Goal: Task Accomplishment & Management: Manage account settings

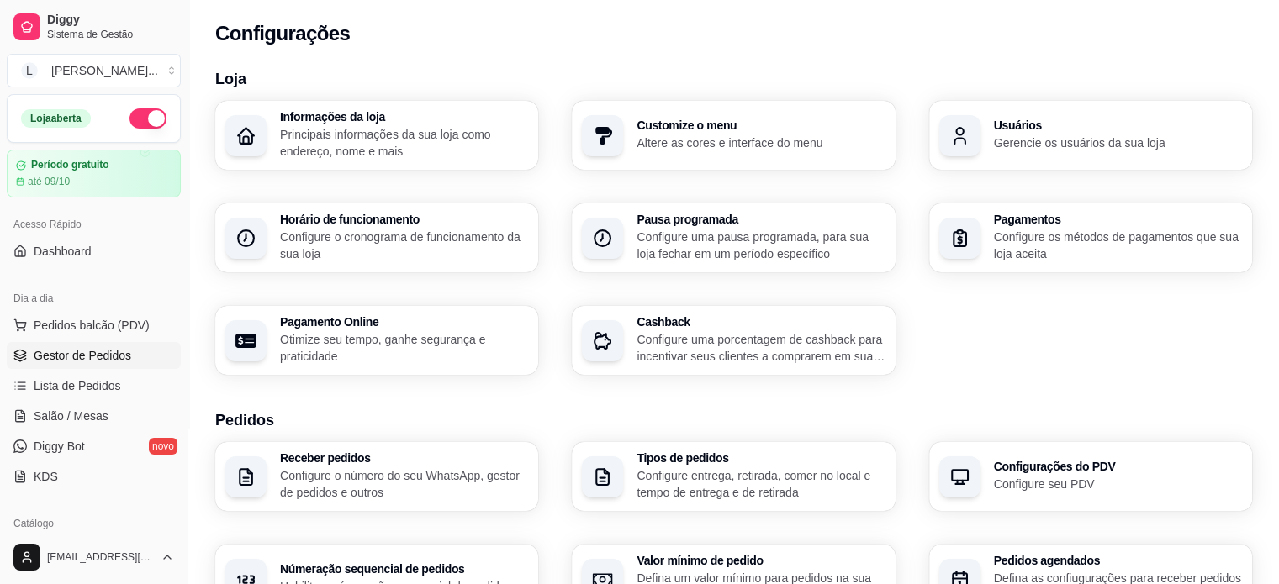
click at [78, 357] on span "Gestor de Pedidos" at bounding box center [83, 355] width 98 height 17
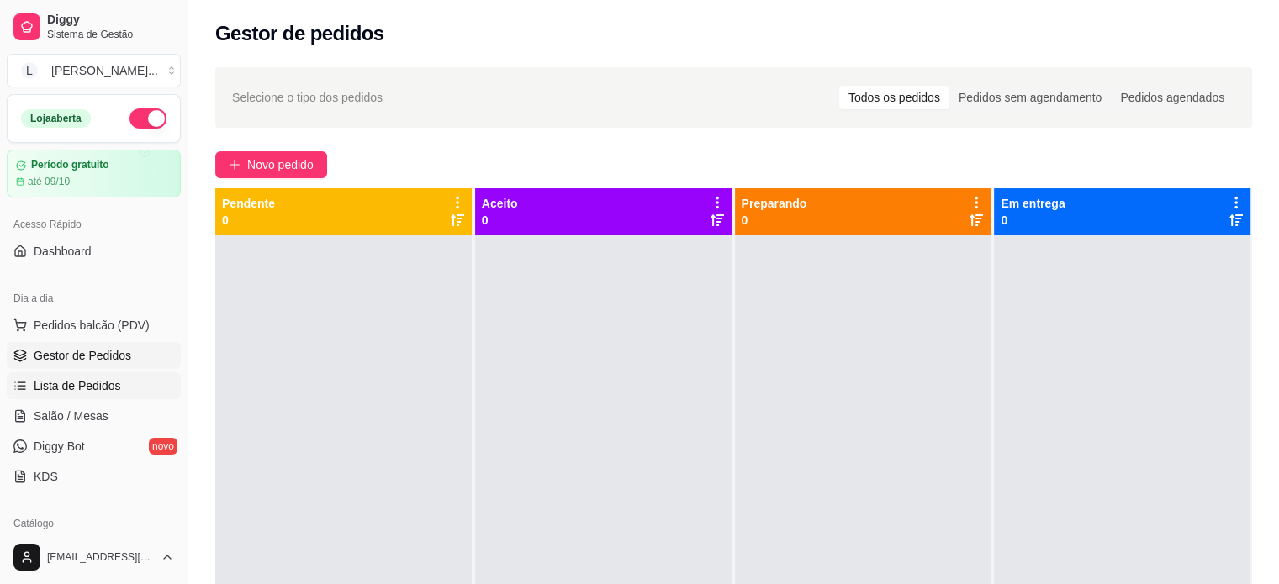
click at [98, 393] on span "Lista de Pedidos" at bounding box center [77, 386] width 87 height 17
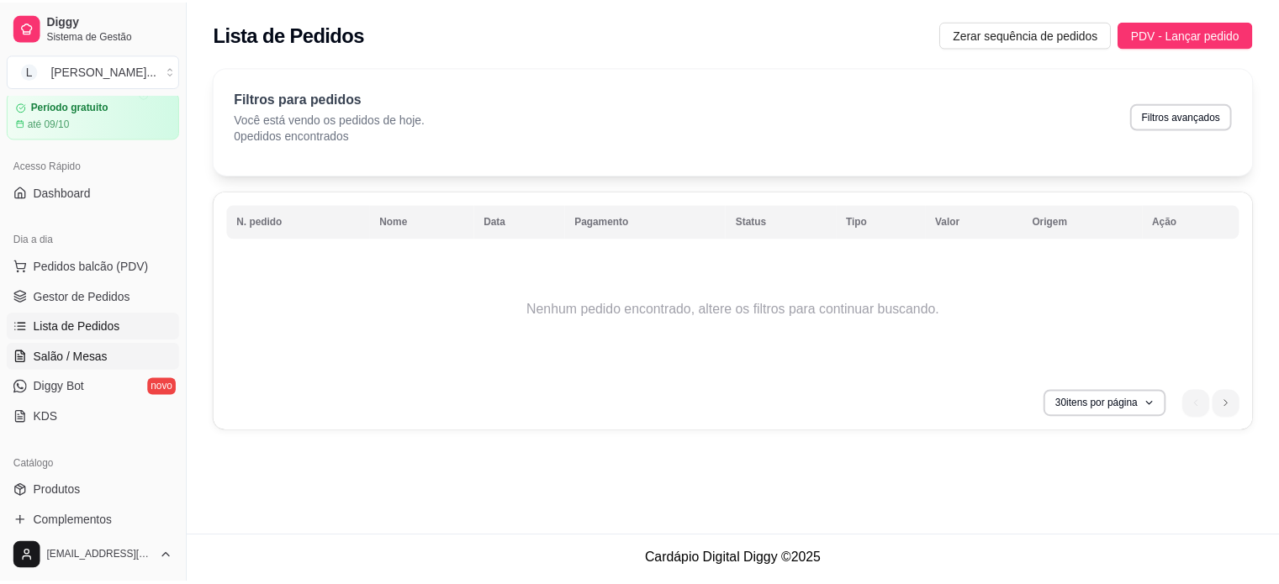
scroll to position [84, 0]
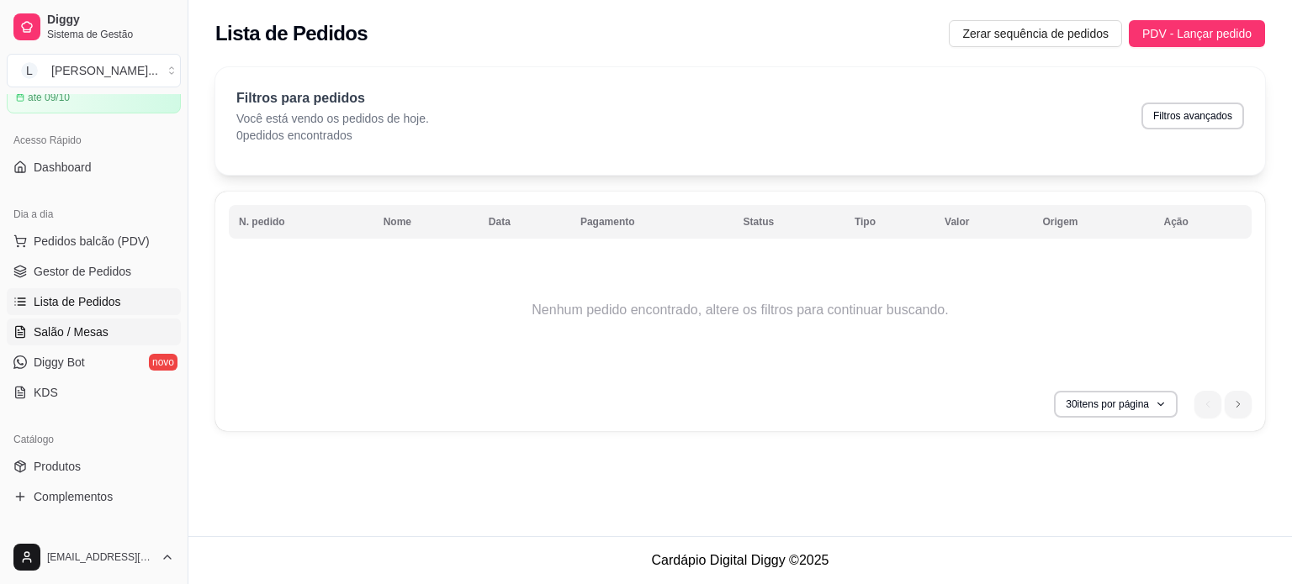
click at [54, 338] on span "Salão / Mesas" at bounding box center [71, 332] width 75 height 17
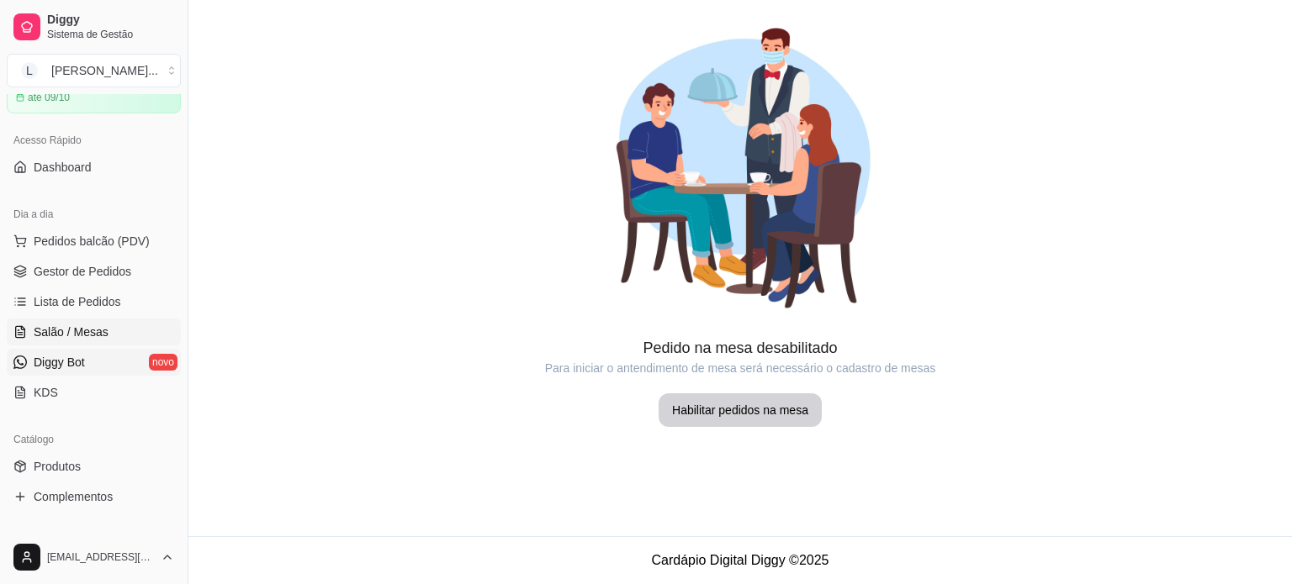
click at [49, 361] on span "Diggy Bot" at bounding box center [59, 362] width 51 height 17
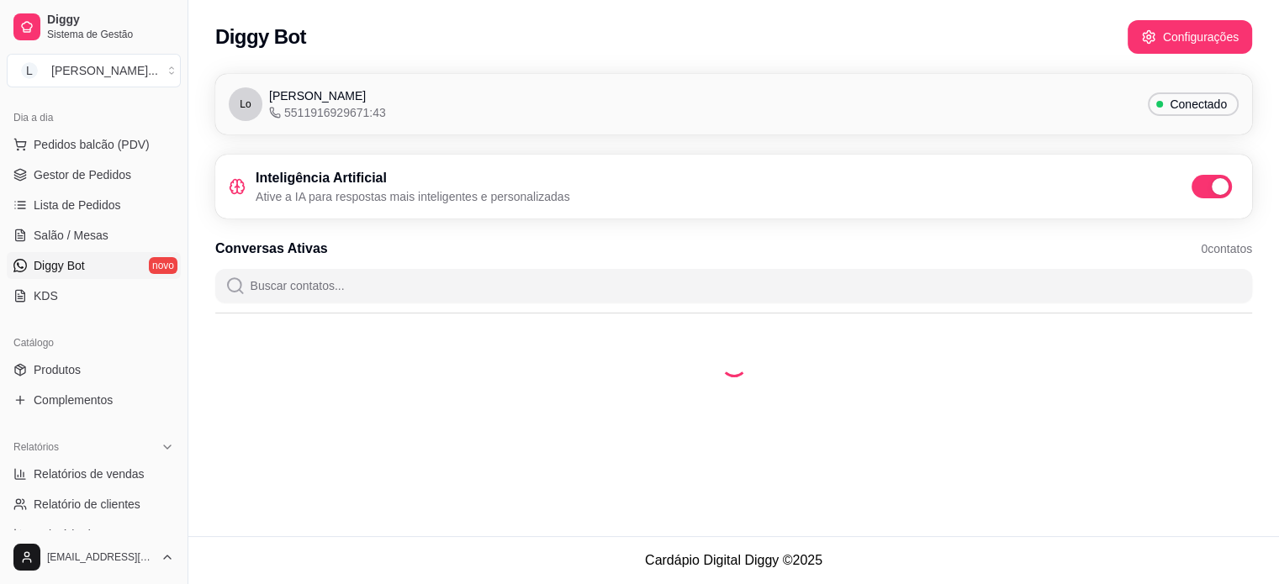
scroll to position [252, 0]
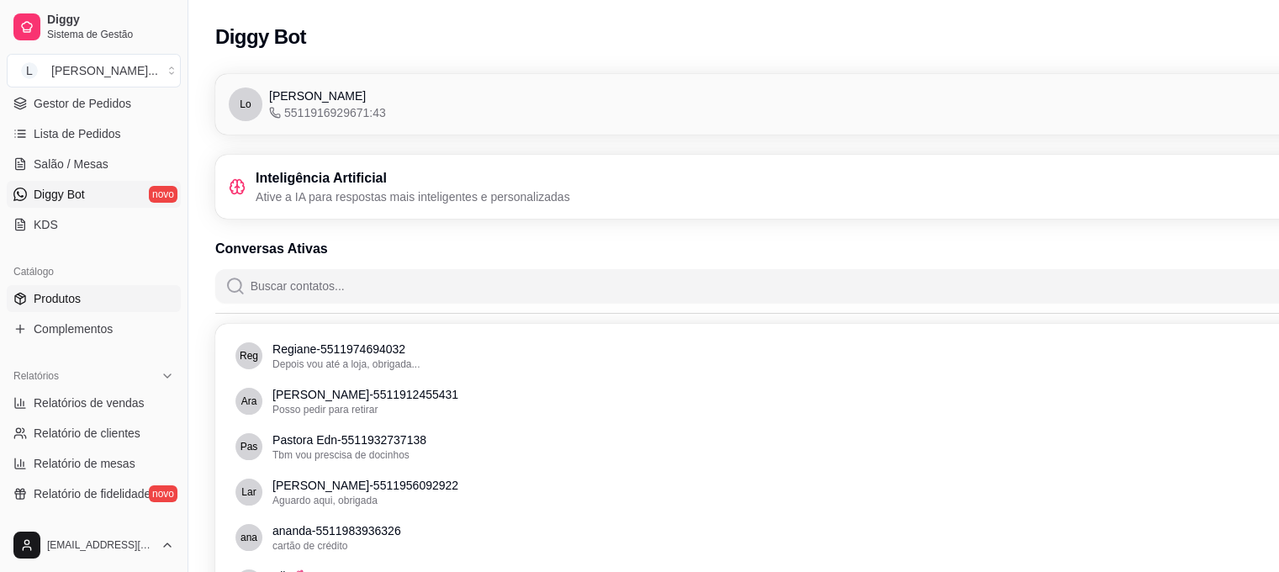
click at [47, 309] on link "Produtos" at bounding box center [94, 298] width 174 height 27
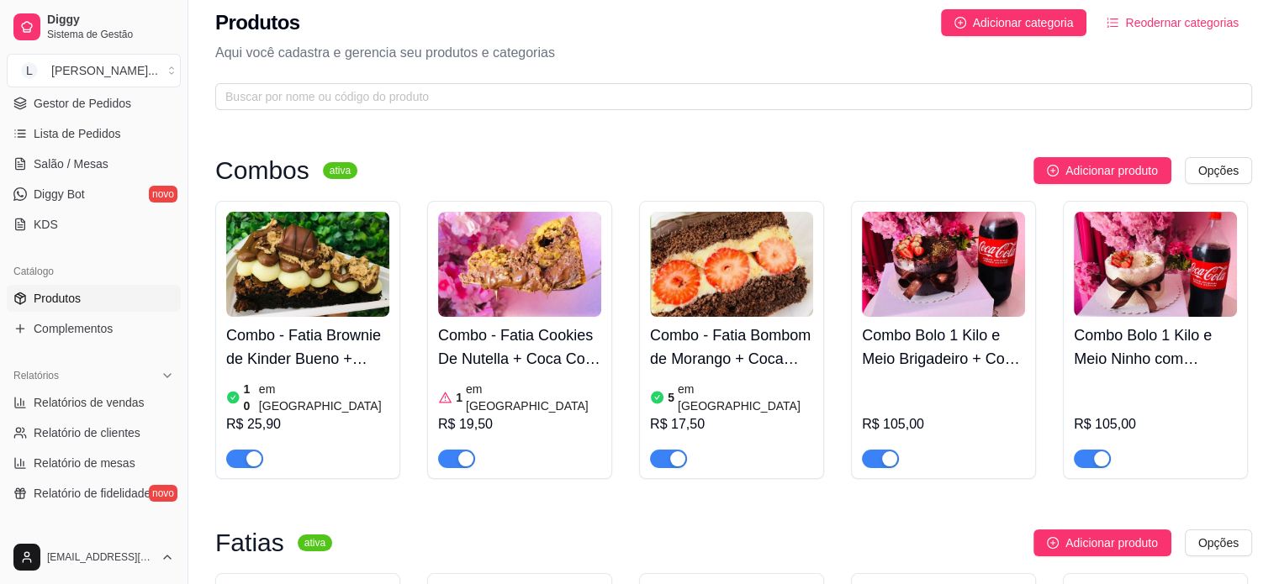
scroll to position [84, 0]
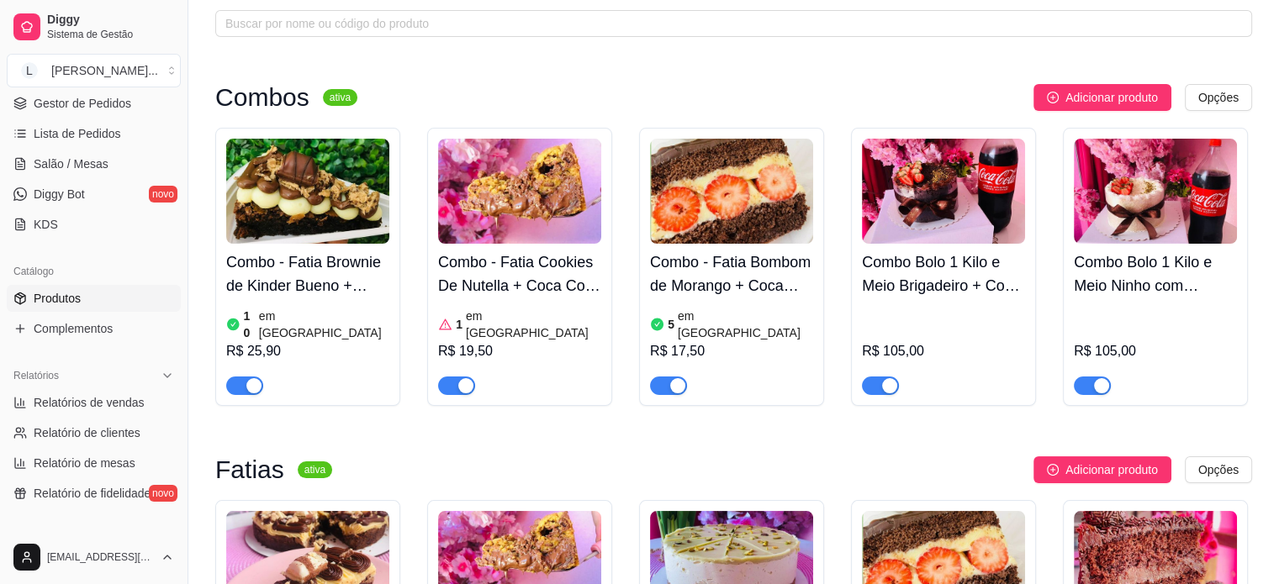
click at [495, 281] on h4 "Combo - Fatia Cookies De Nutella + Coca Cola 200ml" at bounding box center [519, 274] width 163 height 47
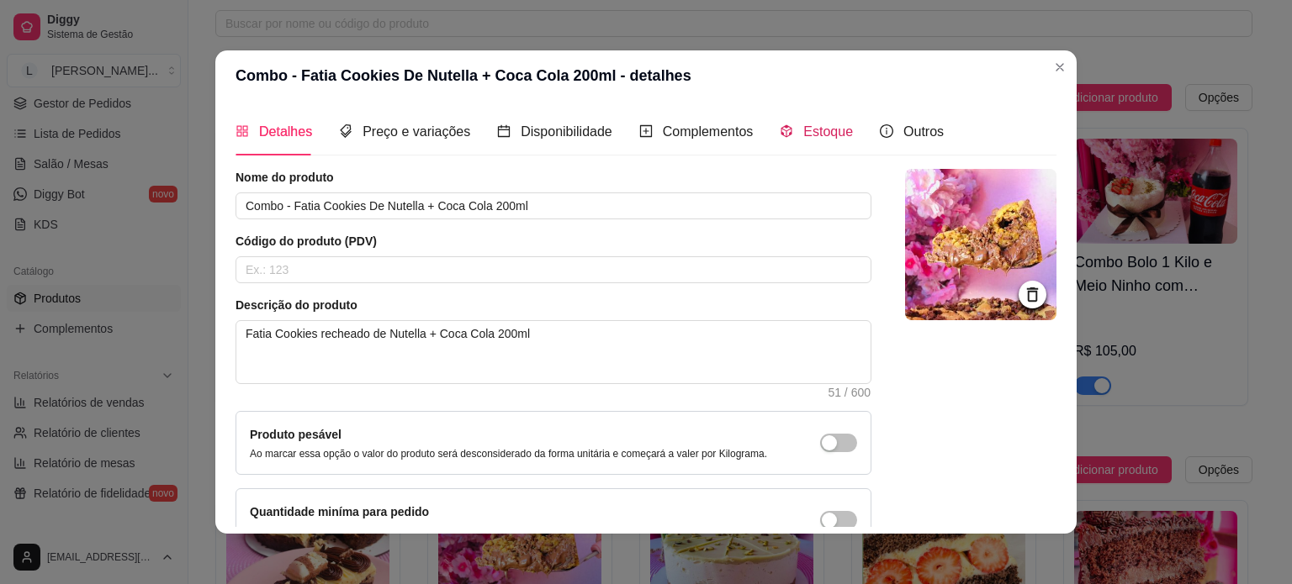
click at [829, 133] on span "Estoque" at bounding box center [828, 131] width 50 height 14
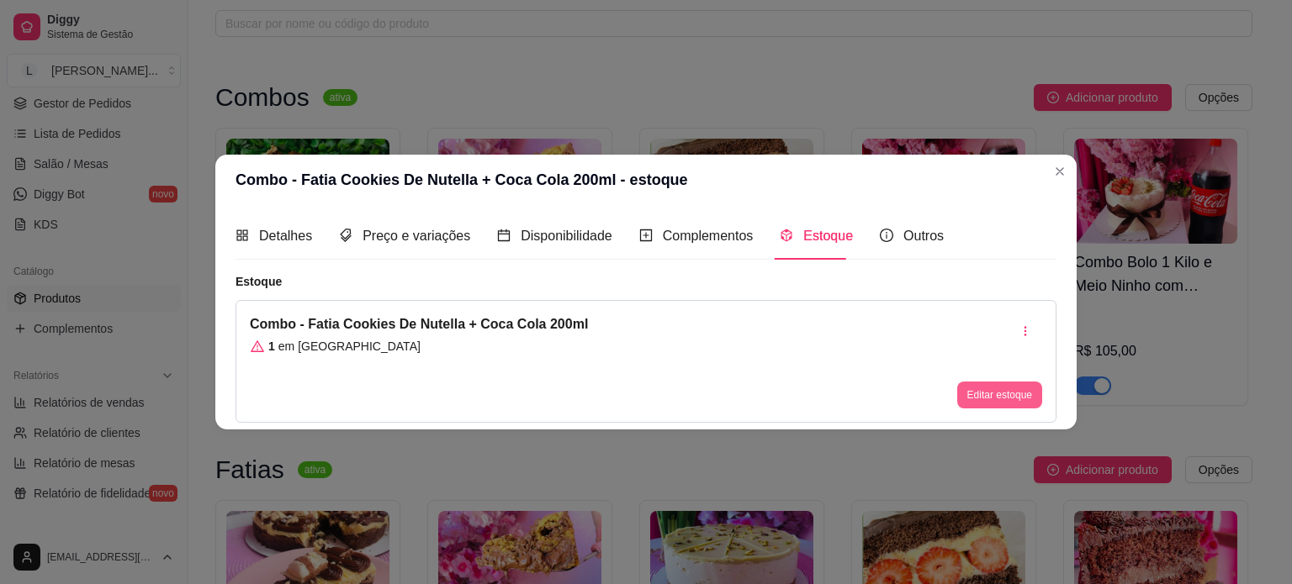
click at [989, 387] on button "Editar estoque" at bounding box center [999, 395] width 85 height 27
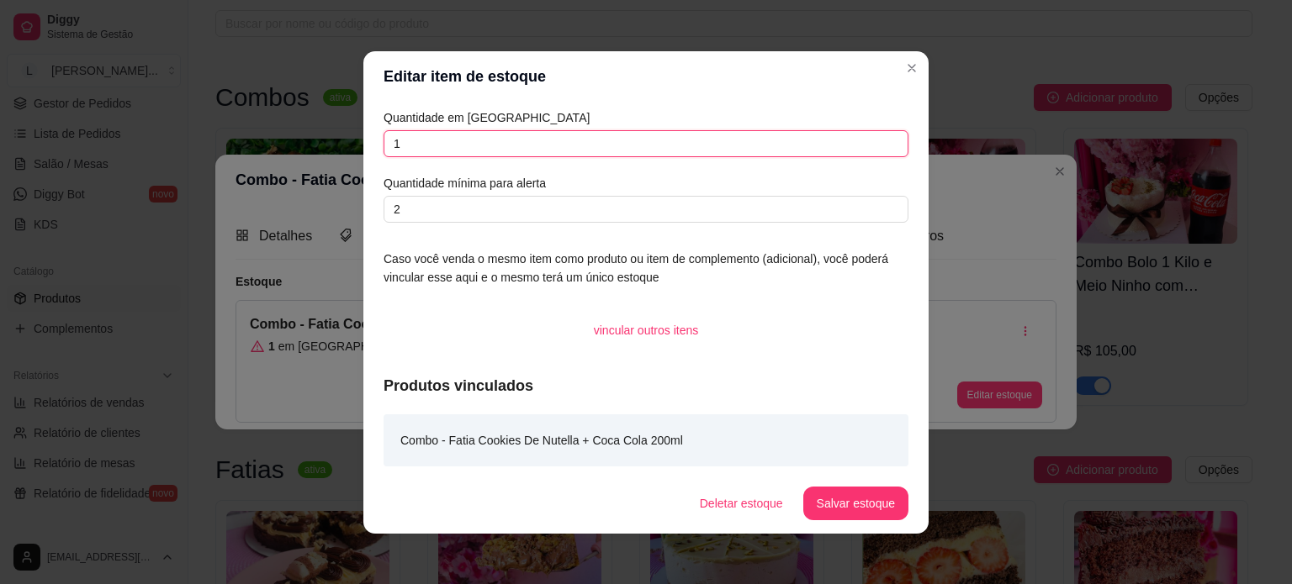
drag, startPoint x: 428, startPoint y: 150, endPoint x: 309, endPoint y: 124, distance: 121.4
click at [317, 128] on div "Editar item de estoque Quantidade em estoque 1 Quantidade mínima para alerta 2 …" at bounding box center [646, 292] width 1292 height 584
type input "5"
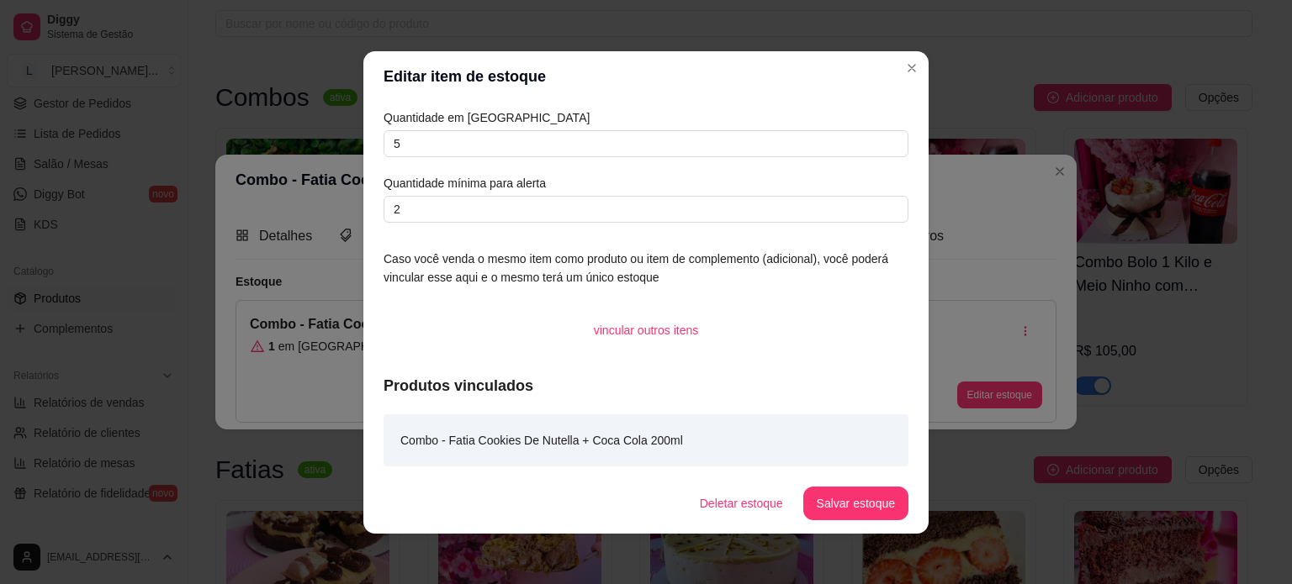
click at [851, 485] on footer "Deletar estoque Salvar estoque" at bounding box center [645, 503] width 565 height 61
click at [852, 505] on button "Salvar estoque" at bounding box center [855, 504] width 105 height 34
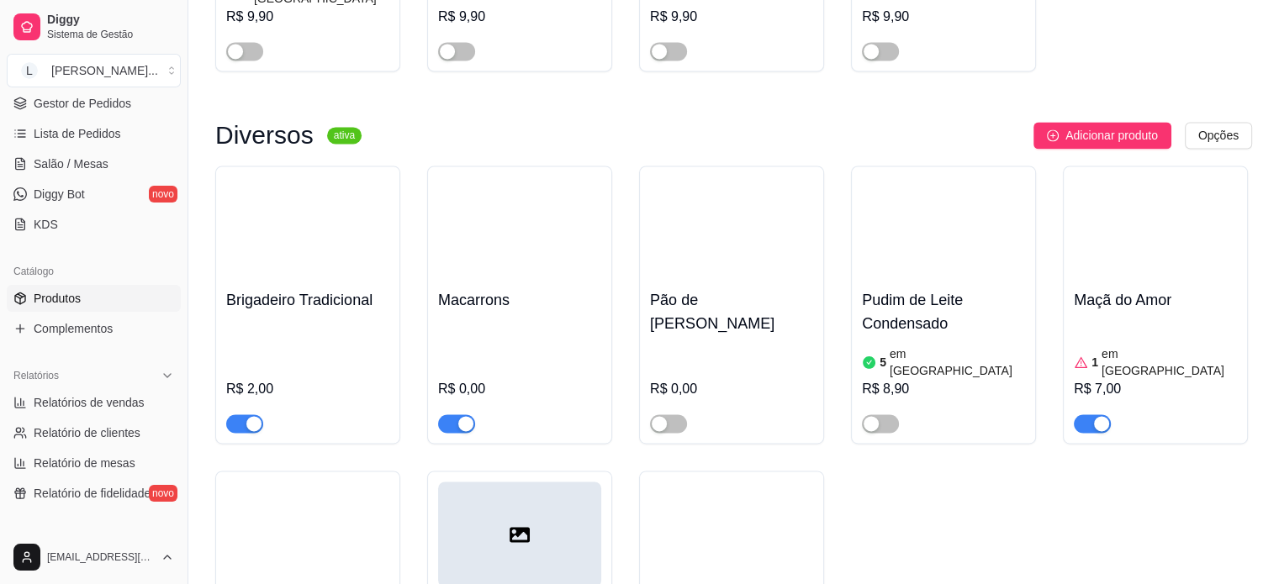
scroll to position [2523, 0]
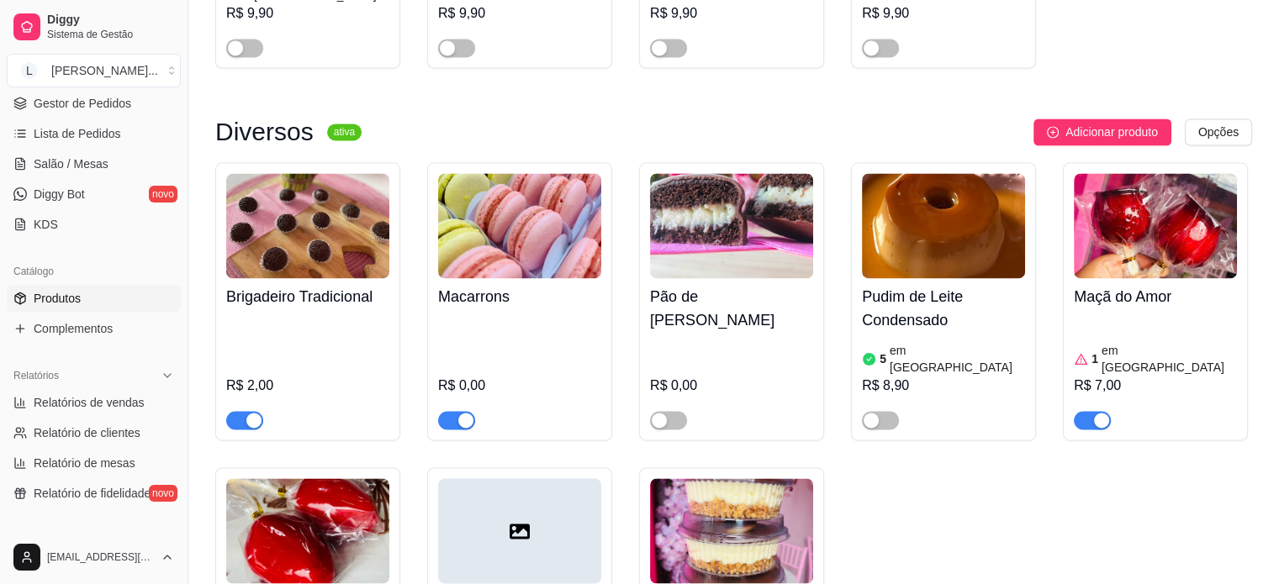
click at [457, 278] on div "Macarrons R$ 0,00" at bounding box center [519, 353] width 163 height 151
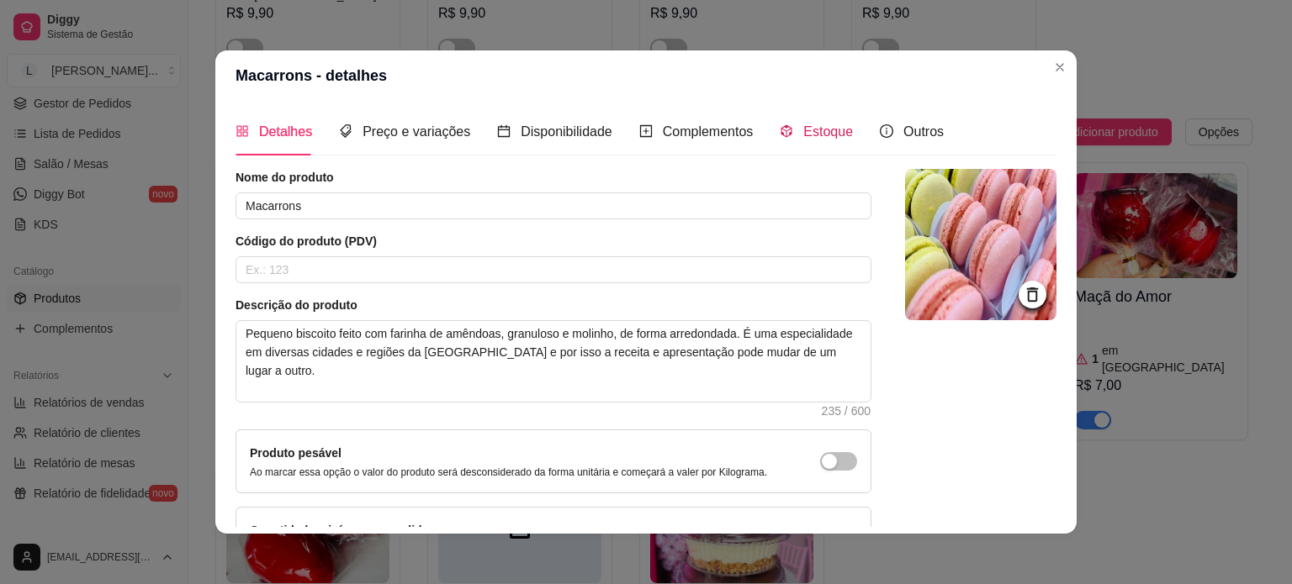
click at [824, 129] on span "Estoque" at bounding box center [828, 131] width 50 height 14
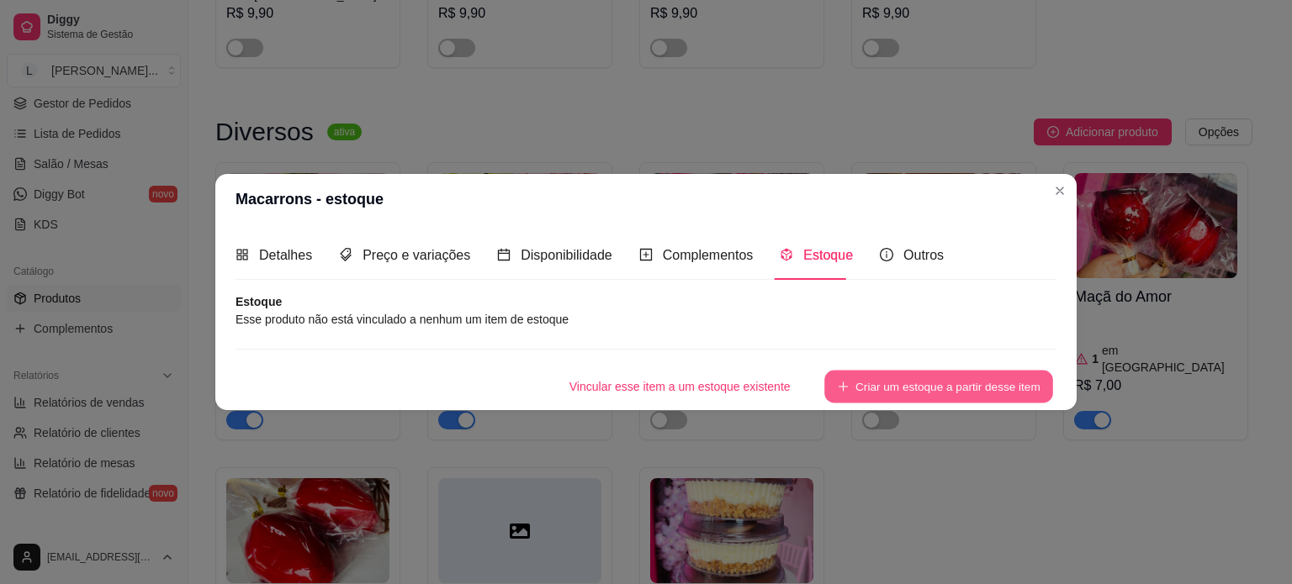
click at [922, 385] on button "Criar um estoque a partir desse item" at bounding box center [938, 386] width 229 height 33
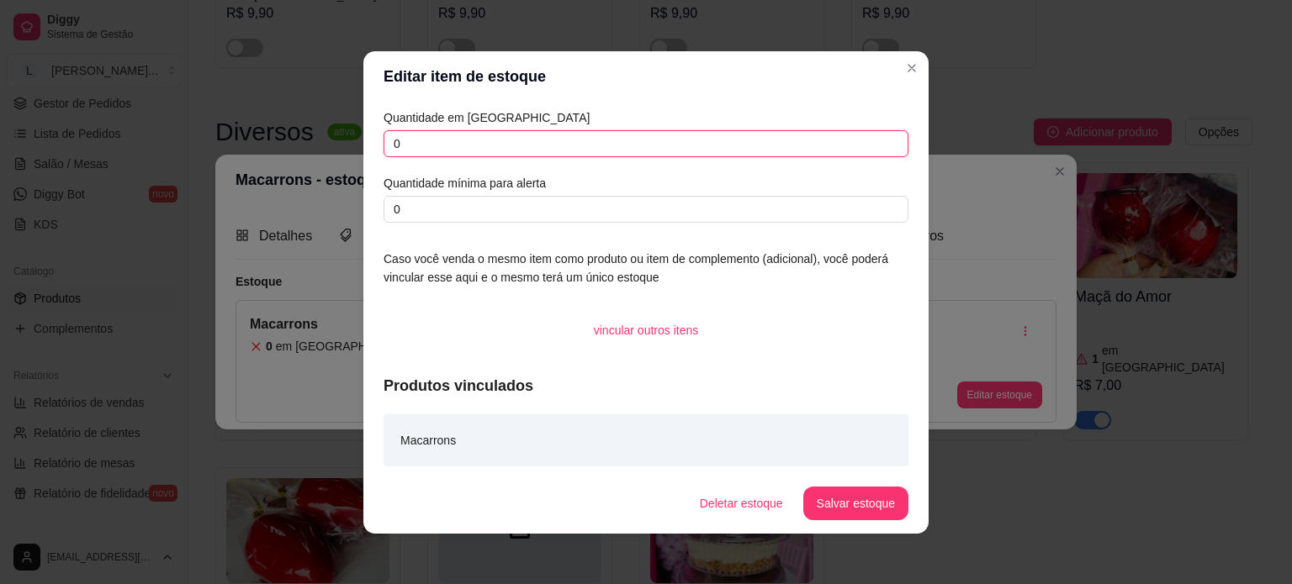
click at [422, 133] on input "0" at bounding box center [645, 143] width 525 height 27
type input "0"
type input "2"
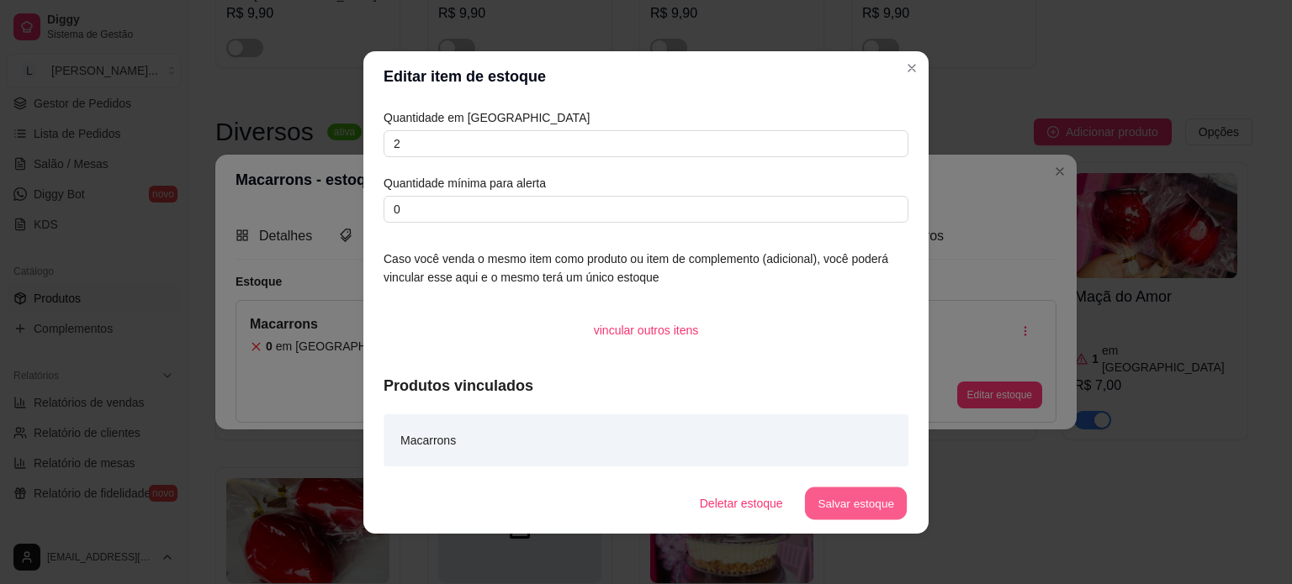
click at [815, 505] on button "Salvar estoque" at bounding box center [855, 503] width 103 height 33
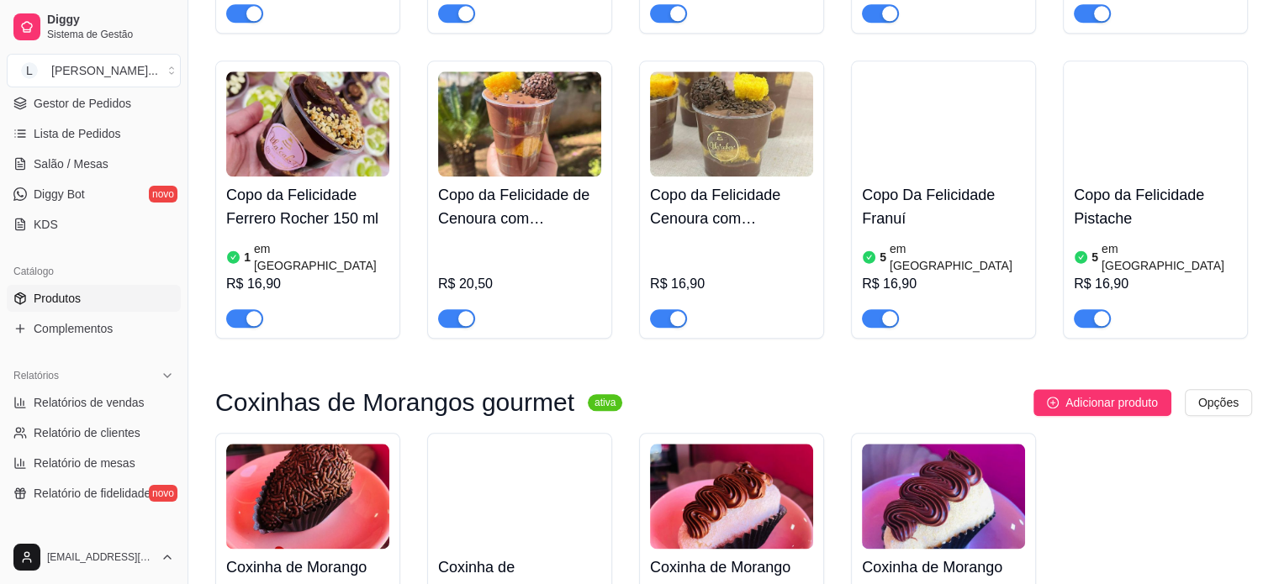
scroll to position [1850, 0]
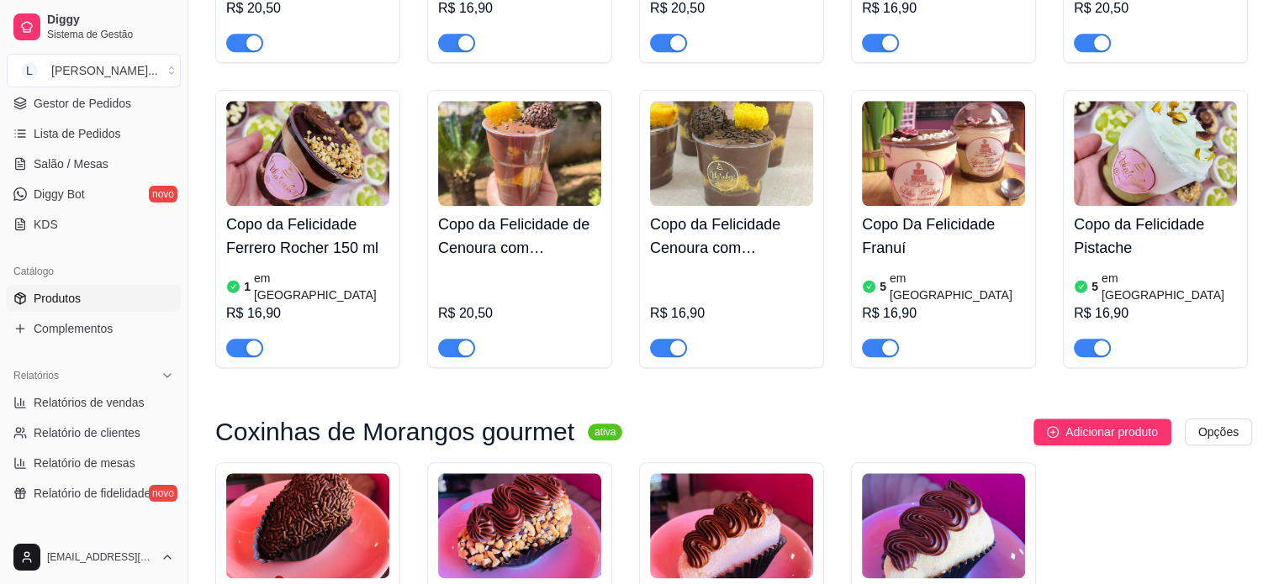
click at [457, 339] on span "button" at bounding box center [456, 348] width 37 height 18
click at [673, 341] on div "button" at bounding box center [677, 348] width 15 height 15
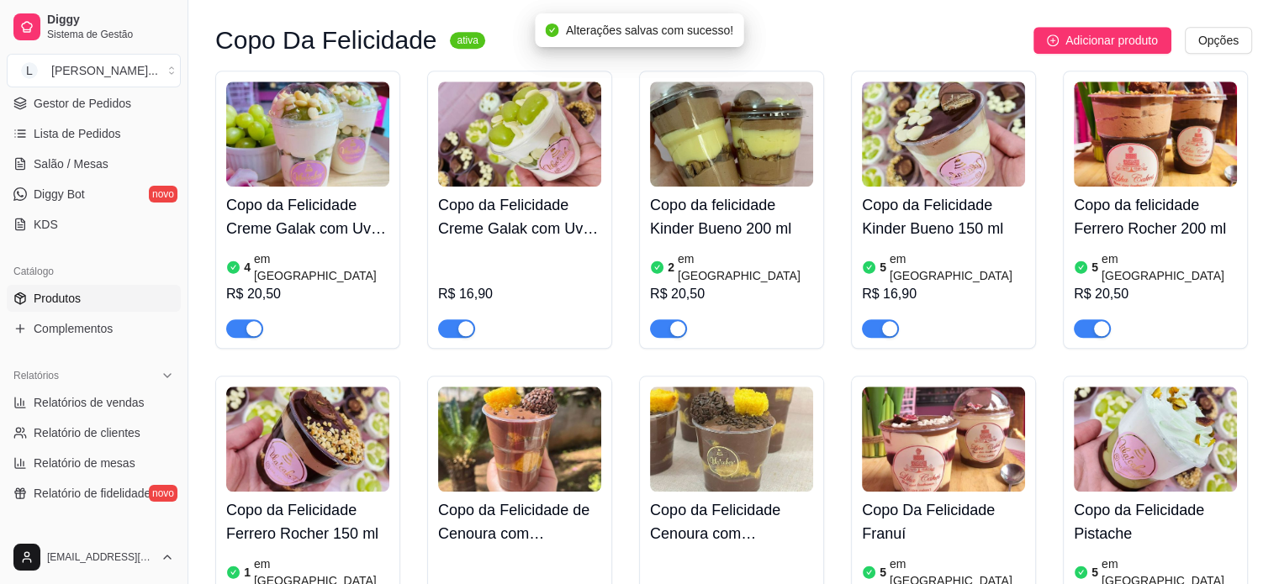
scroll to position [1514, 0]
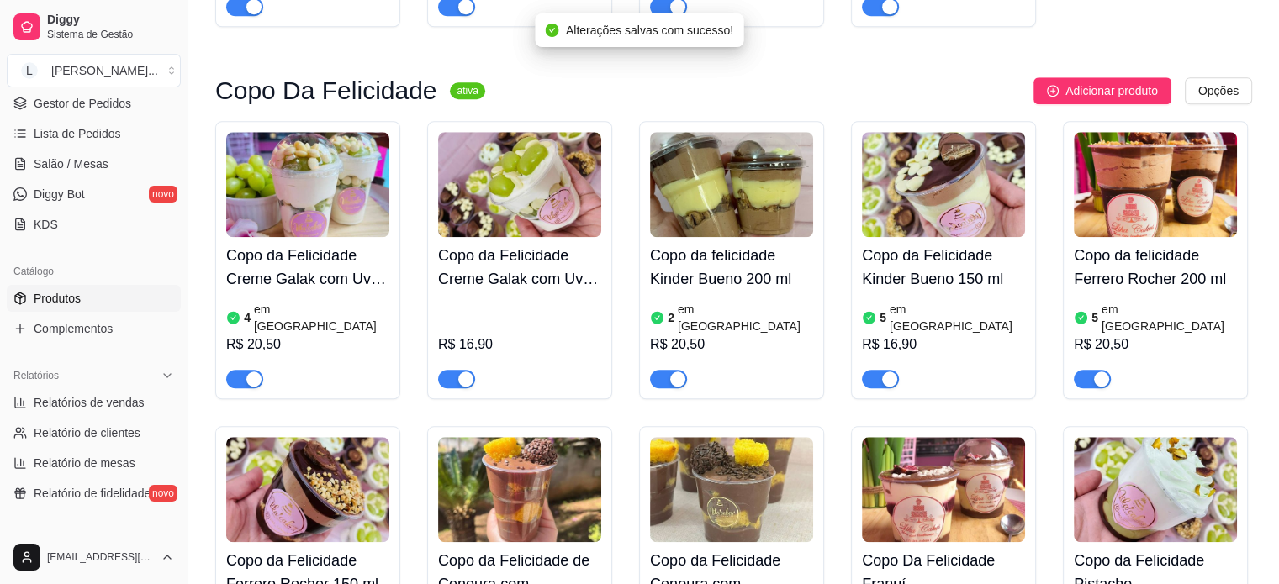
click at [1086, 370] on span "button" at bounding box center [1092, 379] width 37 height 18
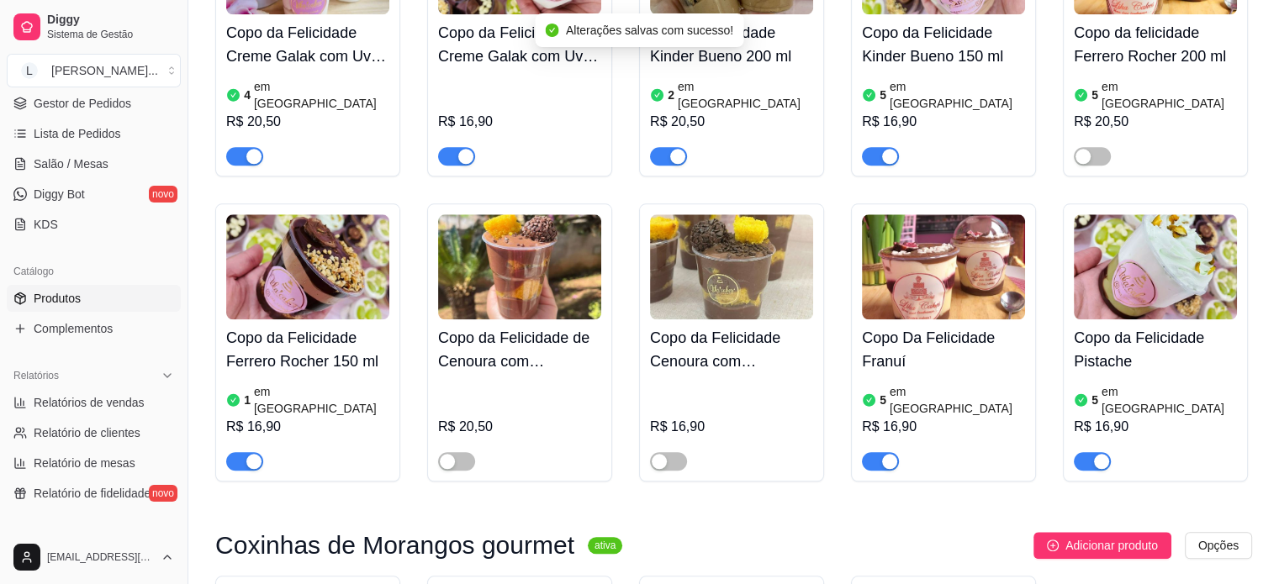
scroll to position [1766, 0]
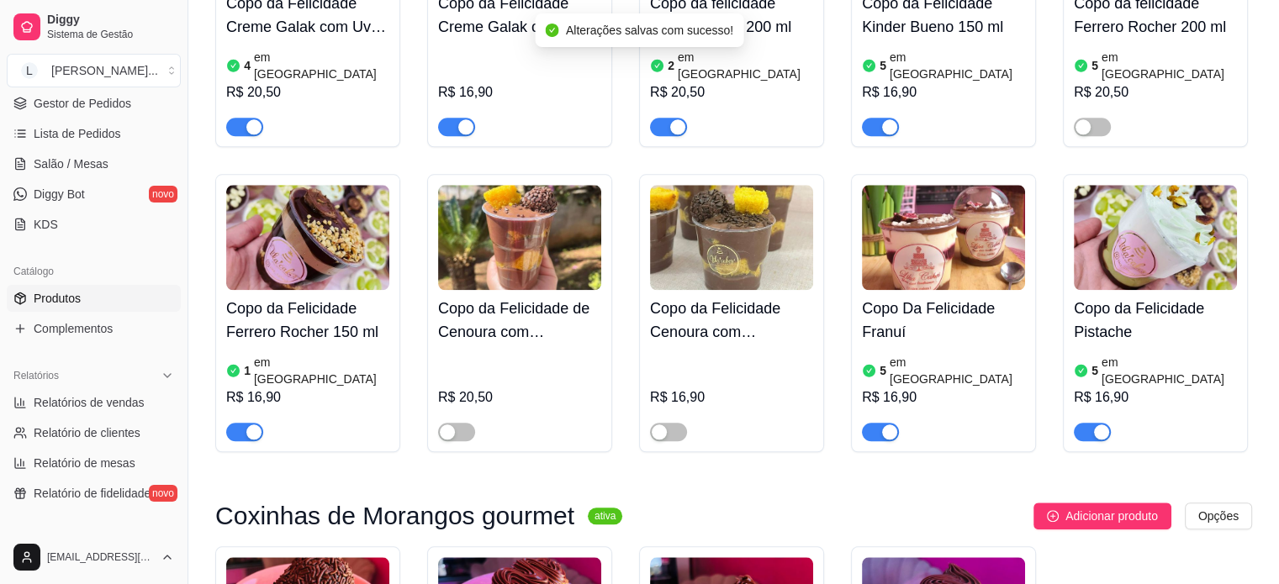
click at [242, 423] on span "button" at bounding box center [244, 432] width 37 height 18
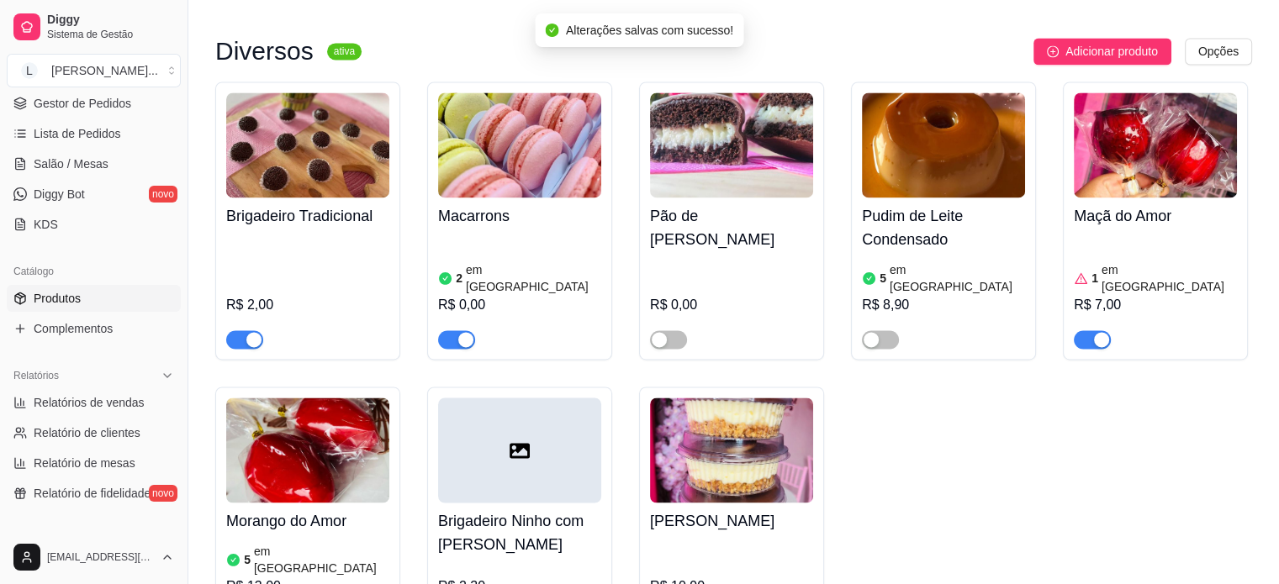
scroll to position [2607, 0]
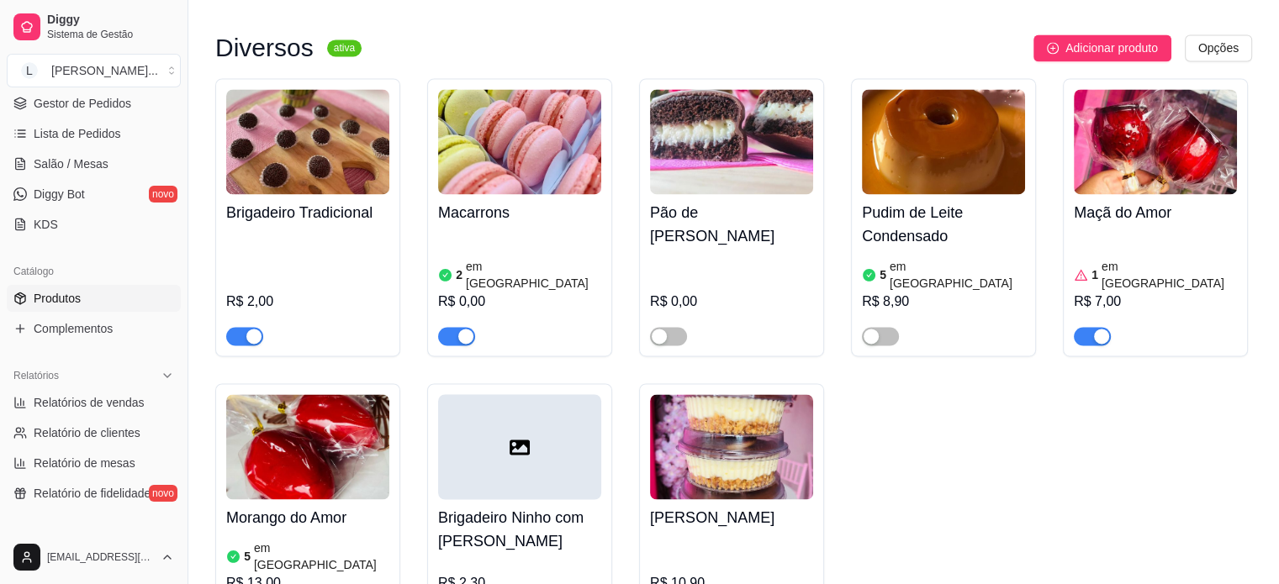
click at [244, 327] on span "button" at bounding box center [244, 336] width 37 height 18
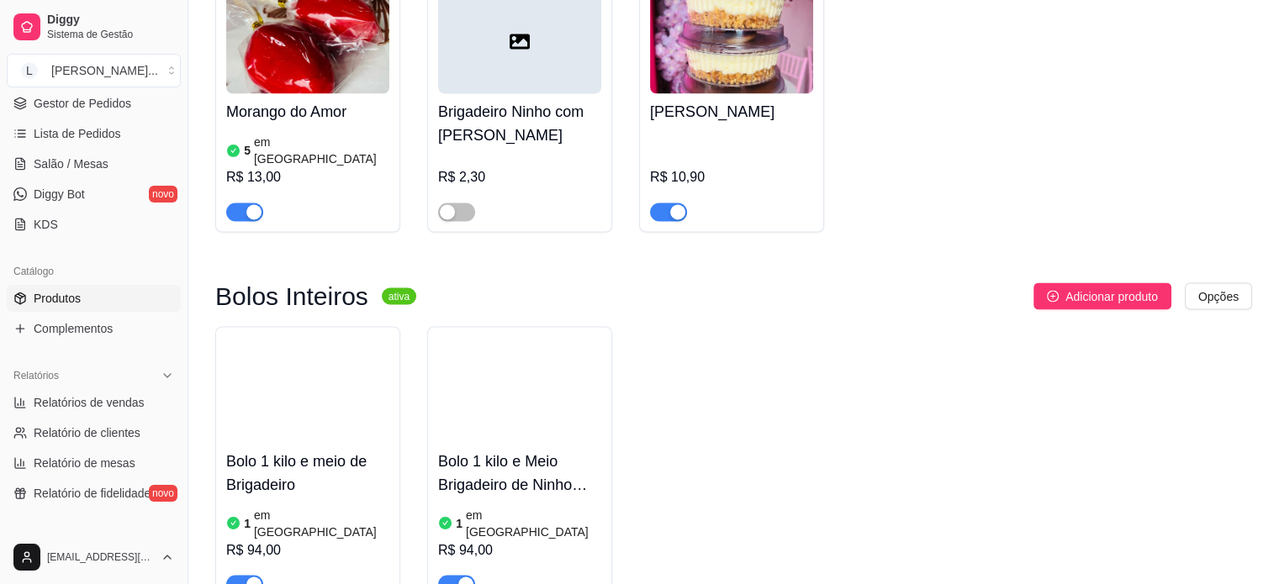
scroll to position [3111, 0]
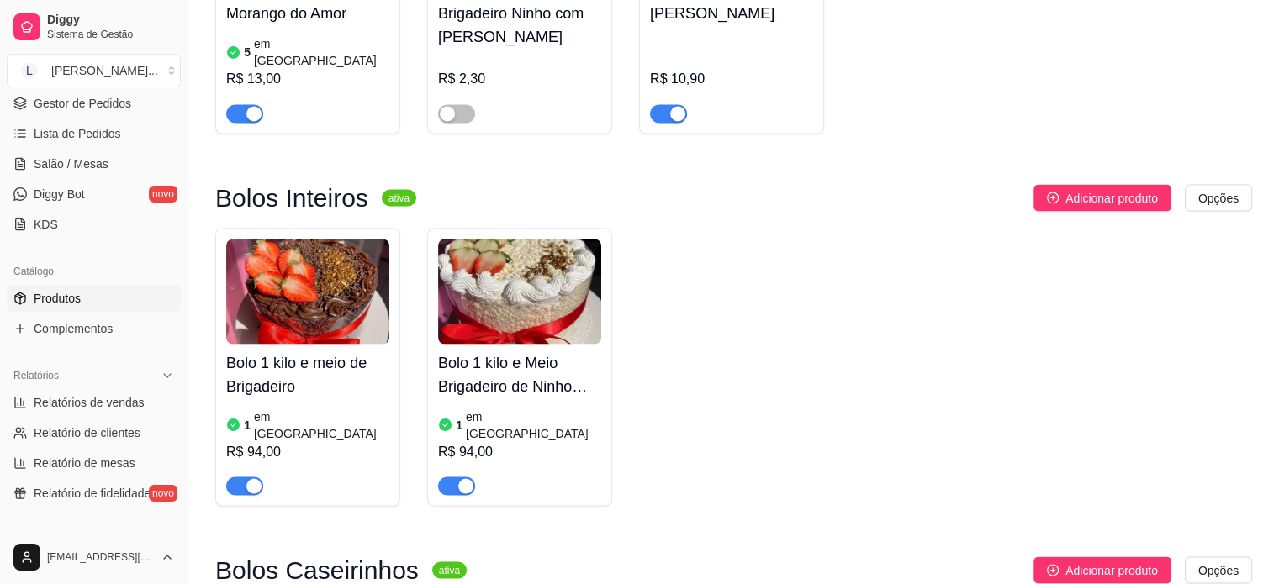
click at [283, 344] on div "Bolo 1 kilo e meio de Brigadeiro 1 em estoque R$ 94,00" at bounding box center [307, 419] width 163 height 151
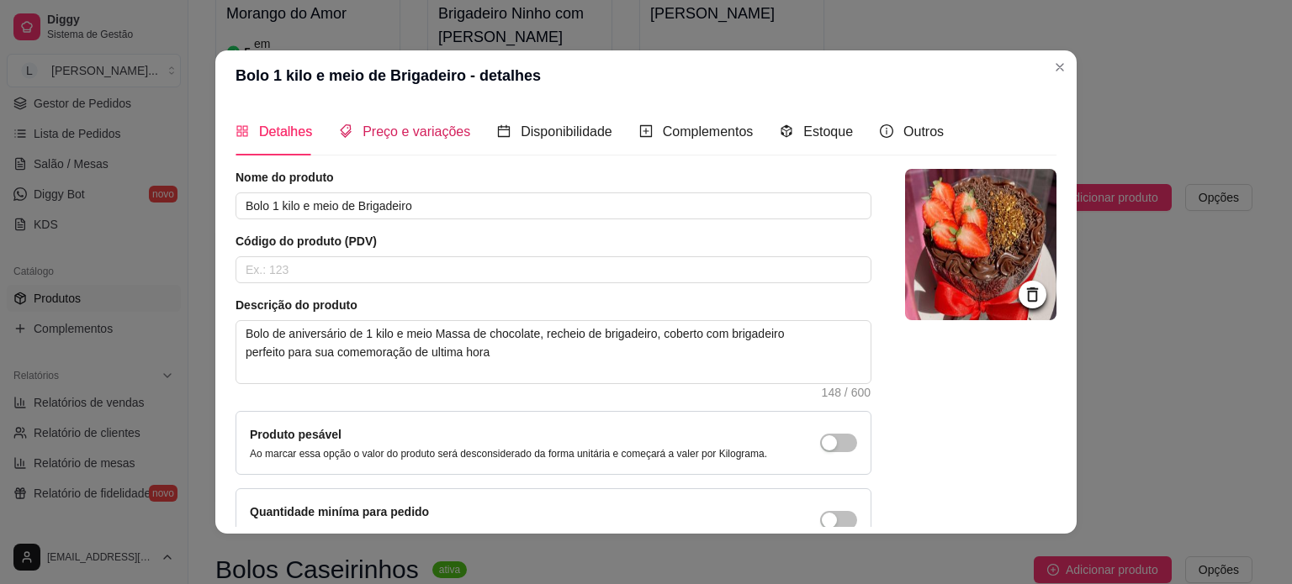
click at [425, 141] on div "Preço e variações" at bounding box center [404, 131] width 131 height 21
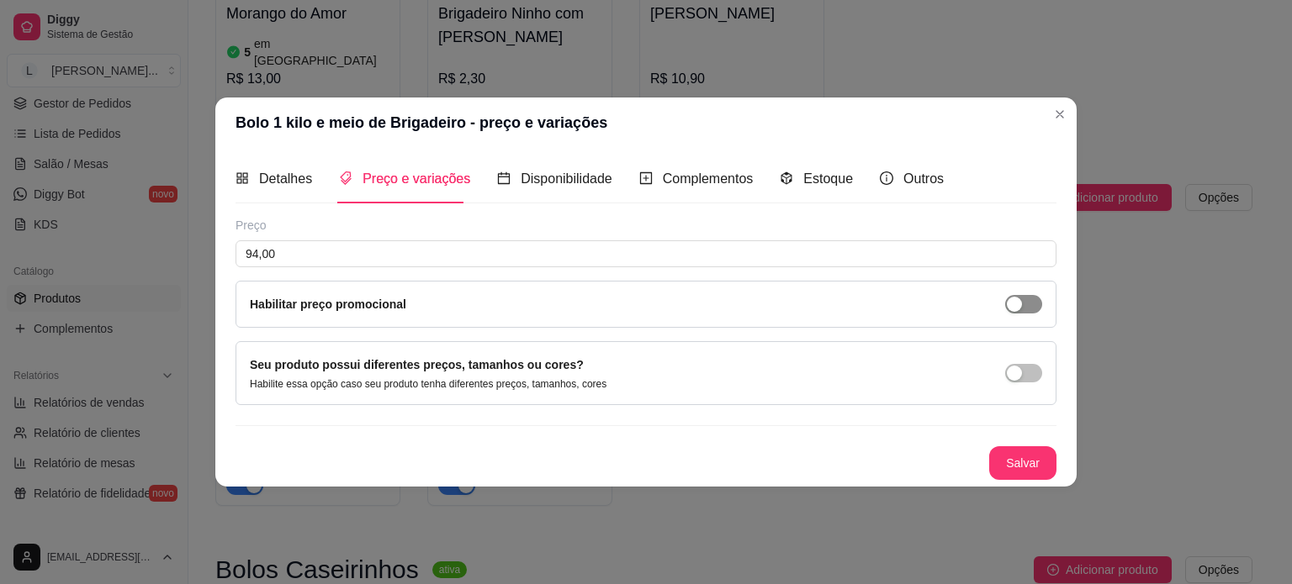
click at [1009, 299] on div "button" at bounding box center [1014, 304] width 15 height 15
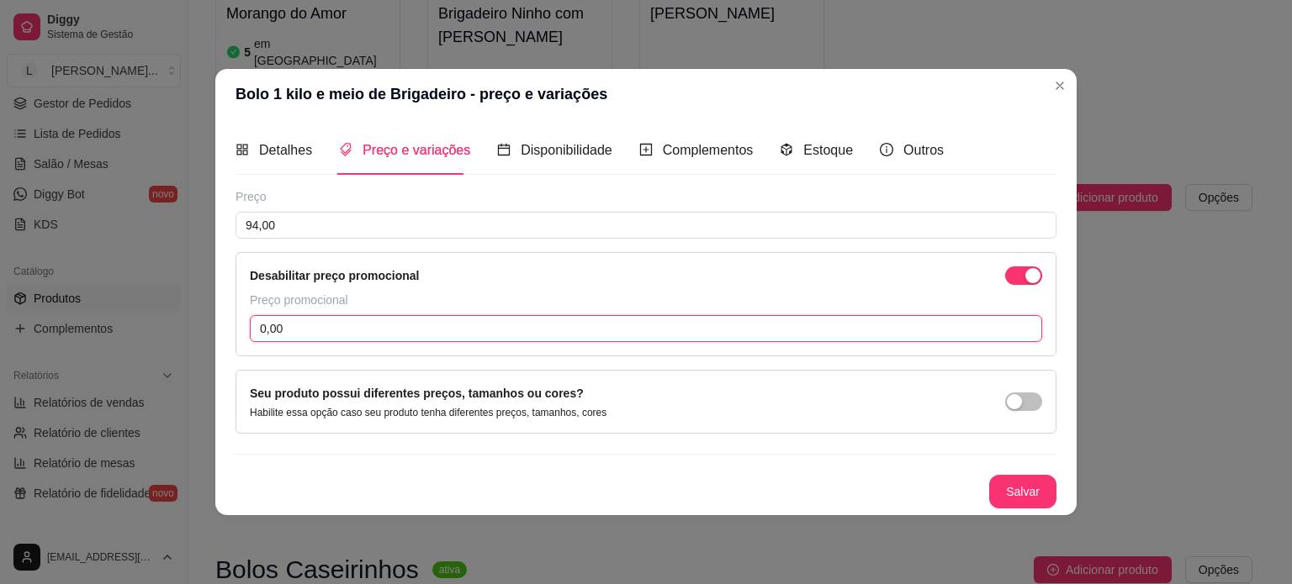
click at [452, 332] on input "0,00" at bounding box center [646, 328] width 792 height 27
type input "79,90"
click at [1025, 497] on button "Salvar" at bounding box center [1023, 491] width 66 height 33
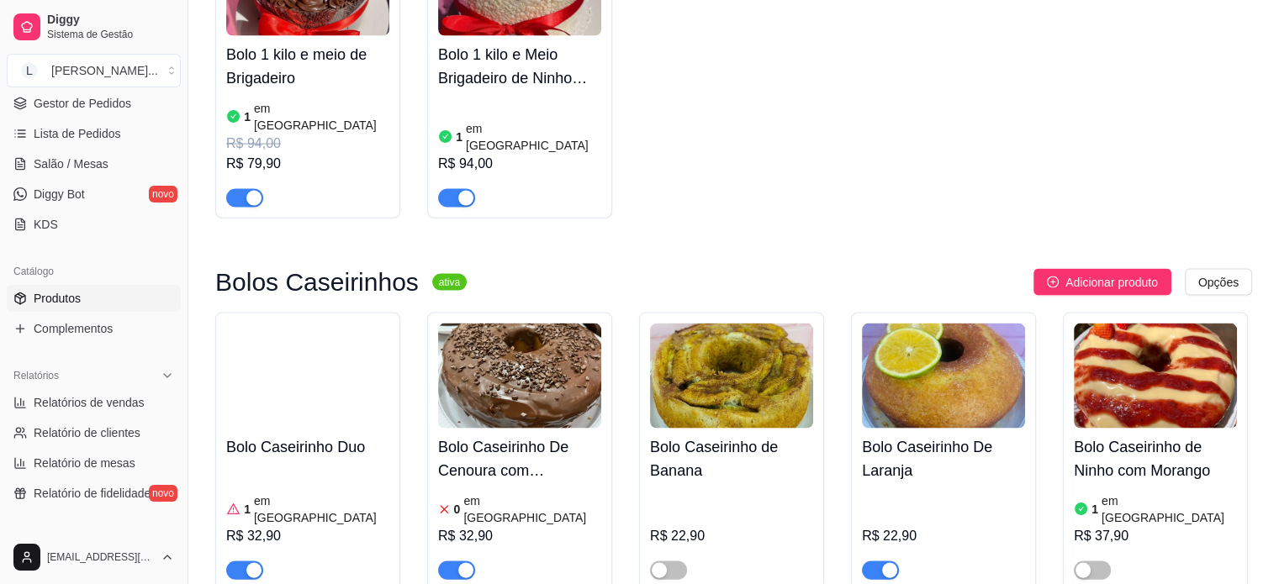
scroll to position [3532, 0]
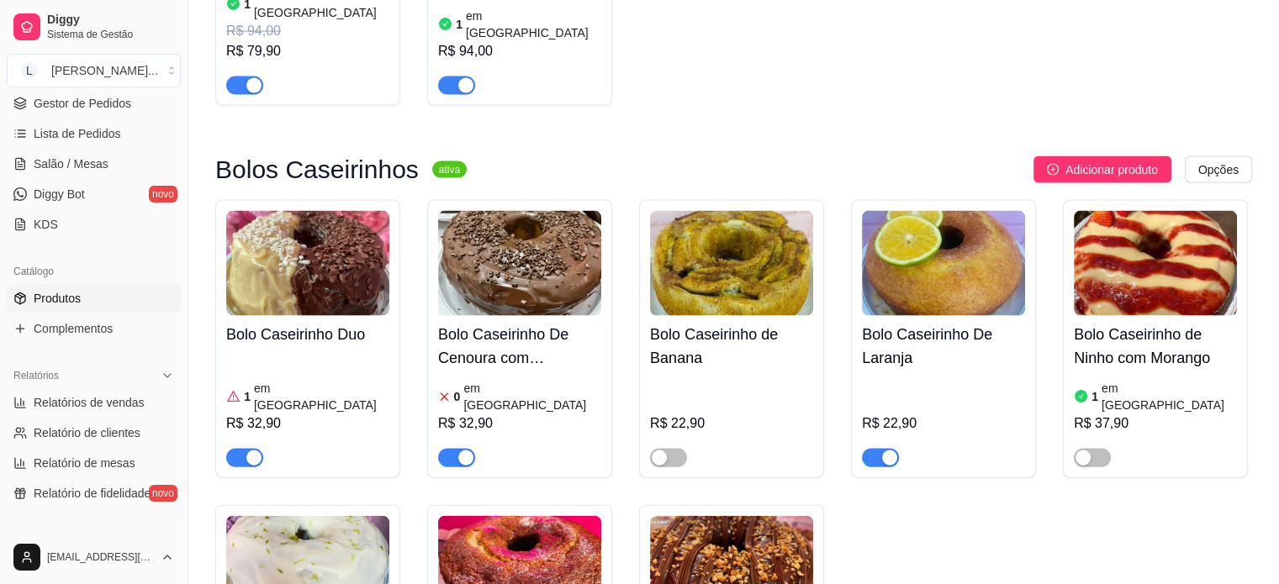
click at [505, 316] on div "Bolo Caseirinho De Cenoura com Brigadeiro 0 em estoque R$ 32,90" at bounding box center [519, 391] width 163 height 151
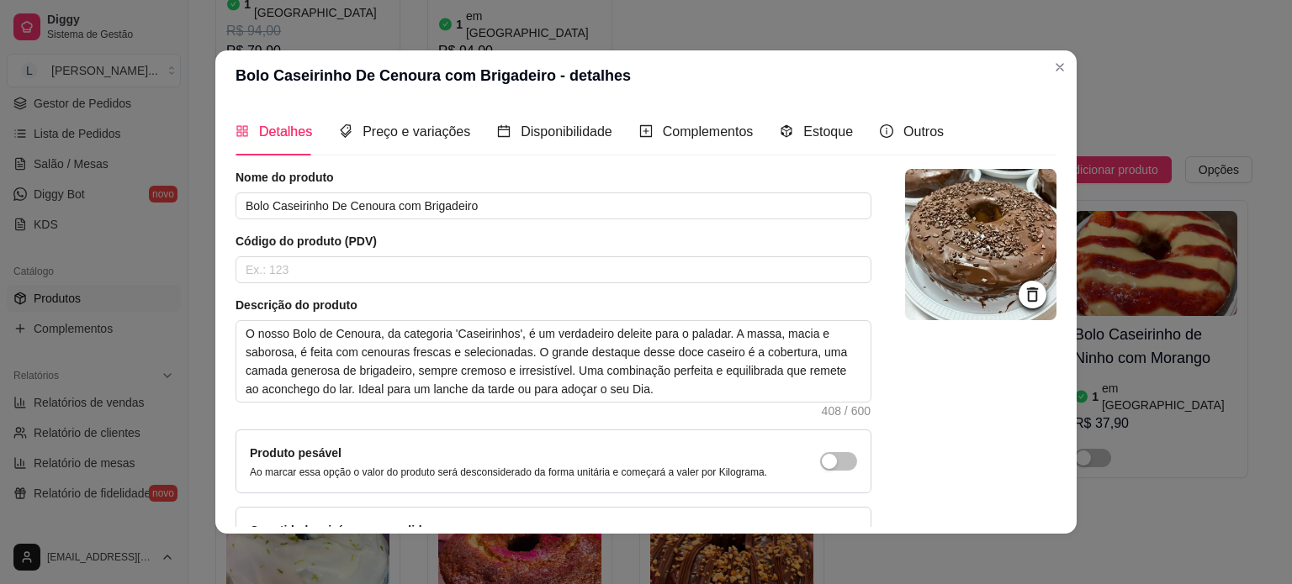
click at [842, 127] on div "Detalhes Preço e variações Disponibilidade Complementos Estoque Outros" at bounding box center [589, 132] width 708 height 48
click at [837, 130] on span "Estoque" at bounding box center [828, 131] width 50 height 14
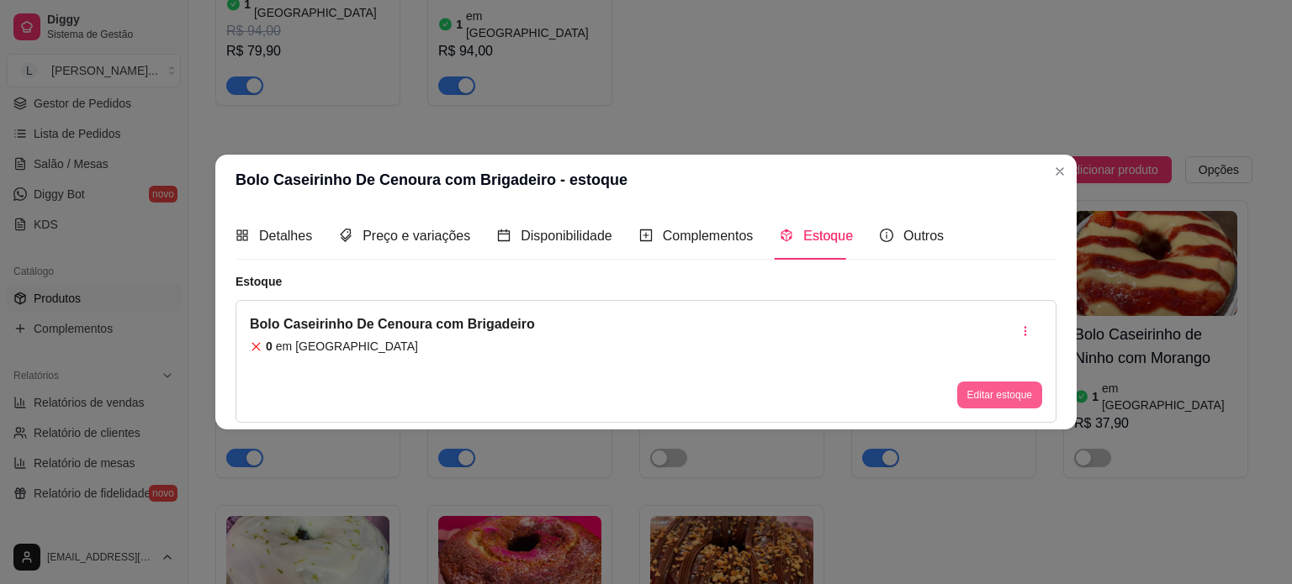
click at [1006, 384] on button "Editar estoque" at bounding box center [999, 395] width 85 height 27
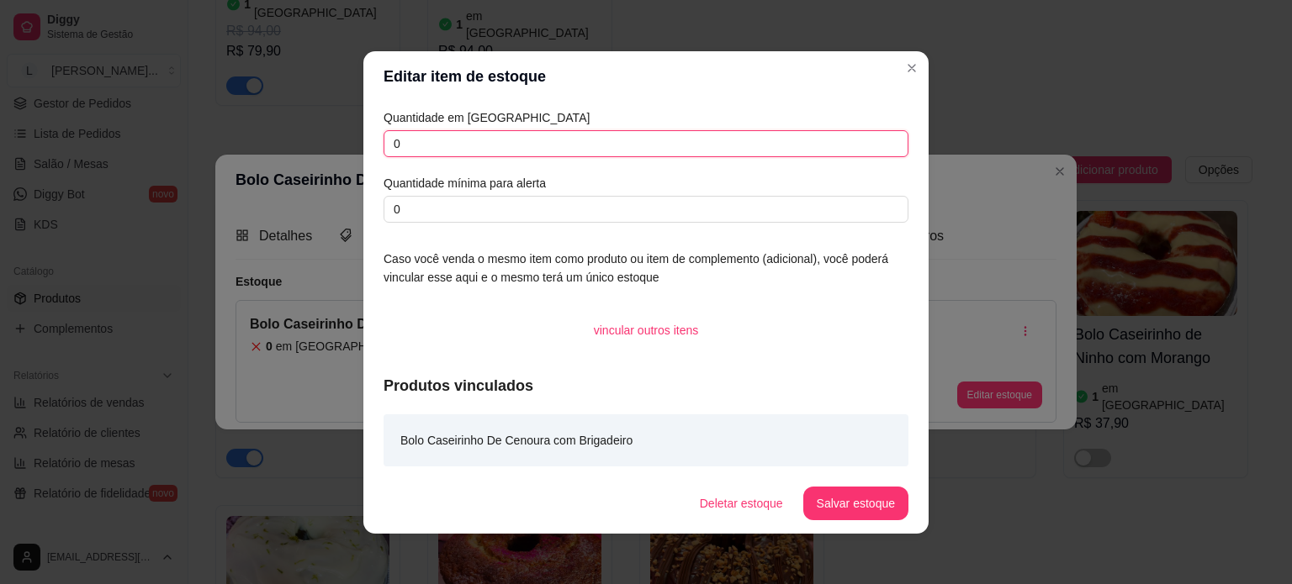
drag, startPoint x: 445, startPoint y: 147, endPoint x: 372, endPoint y: 124, distance: 76.6
click at [383, 124] on div "Quantidade em estoque 0 Quantidade mínima para alerta 0" at bounding box center [645, 165] width 525 height 114
type input "3"
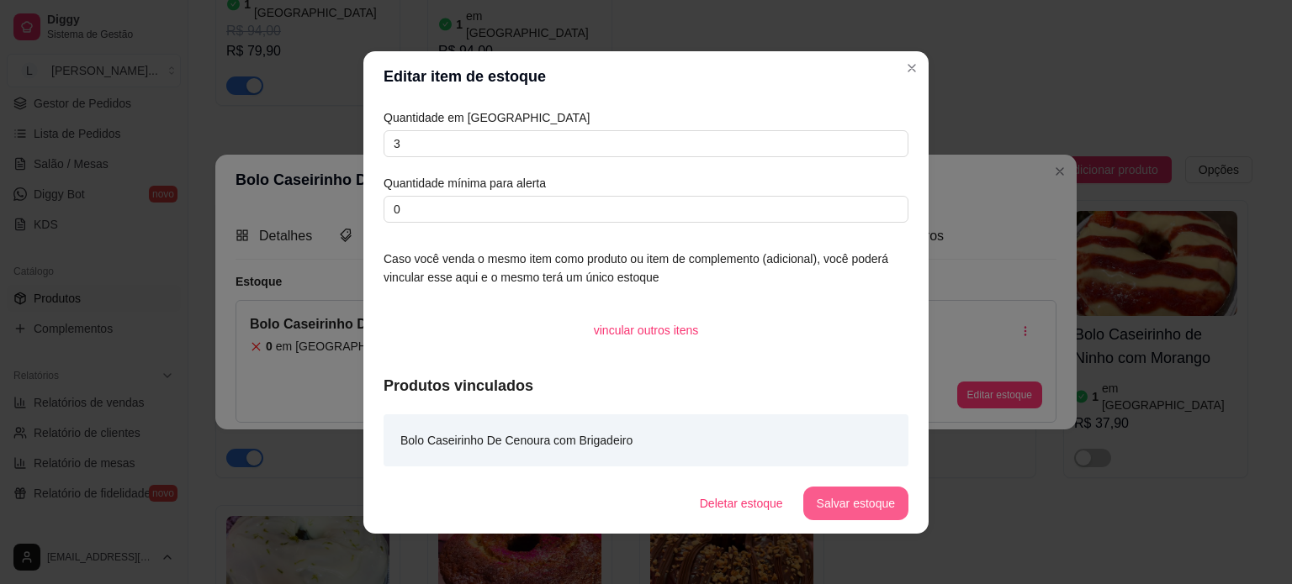
click at [859, 502] on button "Salvar estoque" at bounding box center [855, 504] width 105 height 34
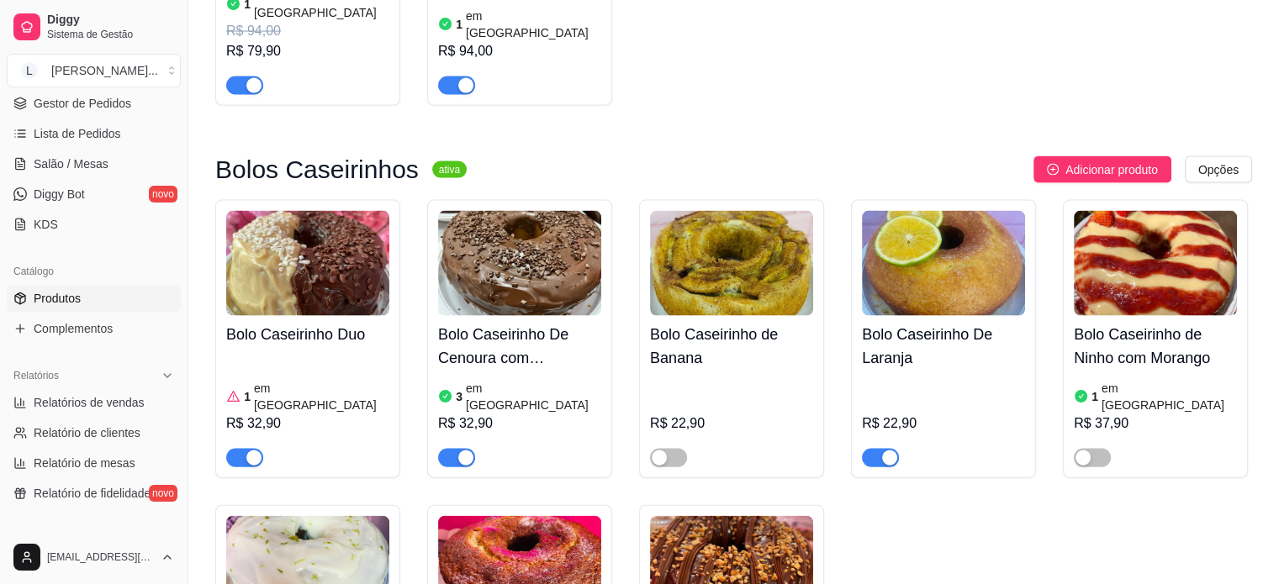
click at [945, 323] on h4 "Bolo Caseirinho De Laranja" at bounding box center [943, 346] width 163 height 47
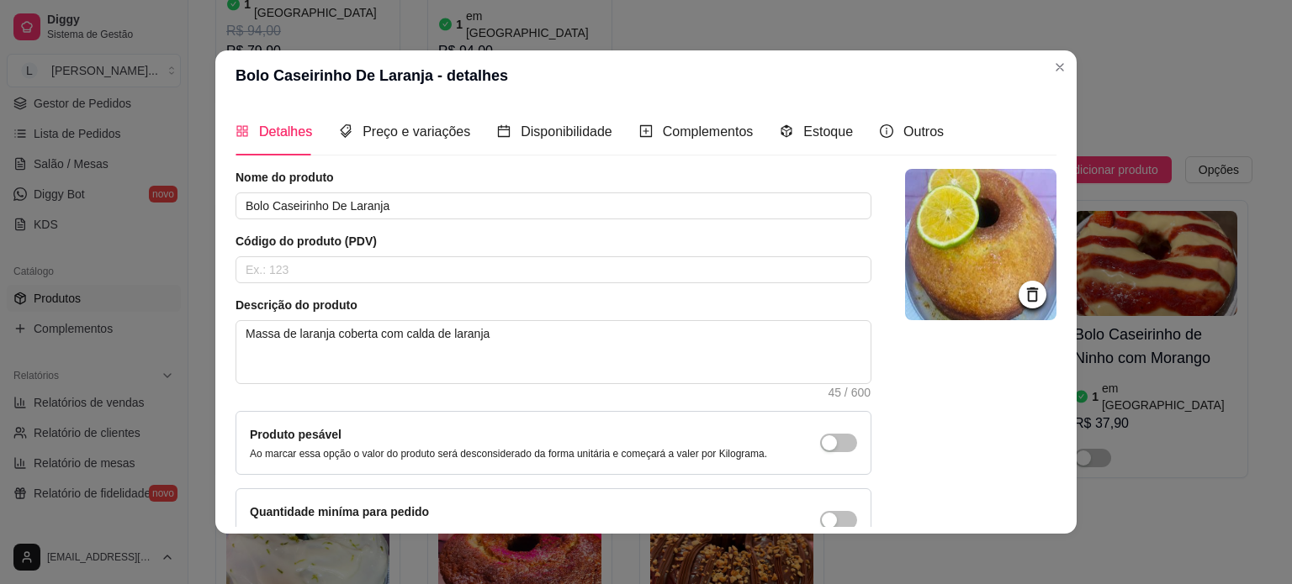
click at [845, 136] on div "Detalhes Preço e variações Disponibilidade Complementos Estoque Outros" at bounding box center [589, 132] width 708 height 48
click at [837, 130] on span "Estoque" at bounding box center [828, 131] width 50 height 14
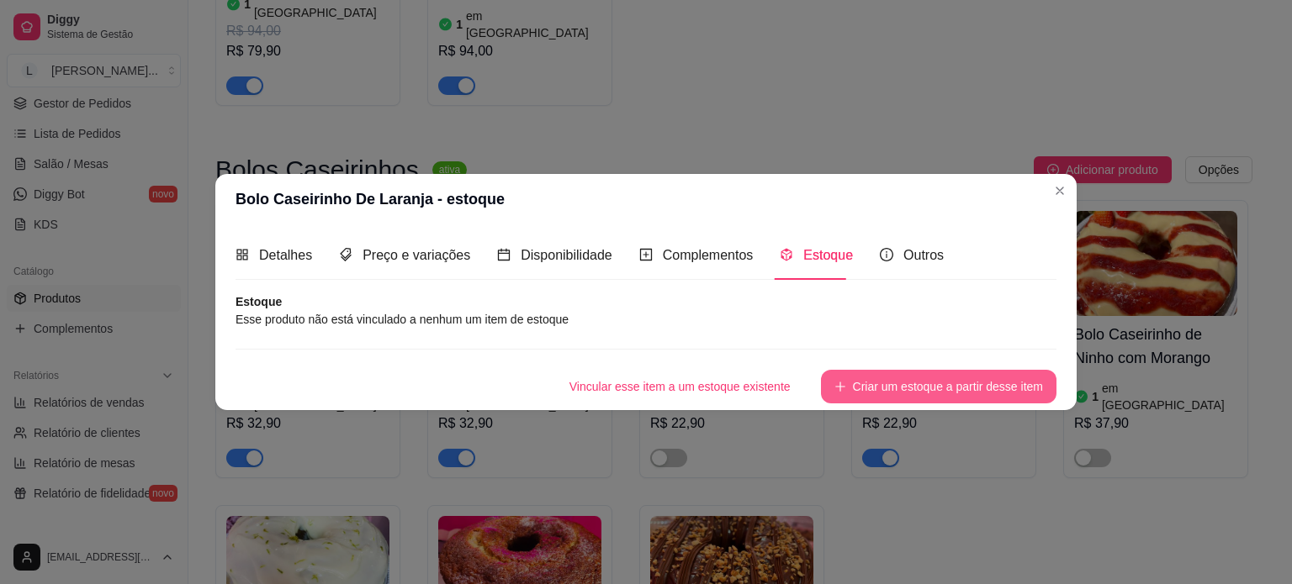
click at [881, 391] on button "Criar um estoque a partir desse item" at bounding box center [938, 387] width 235 height 34
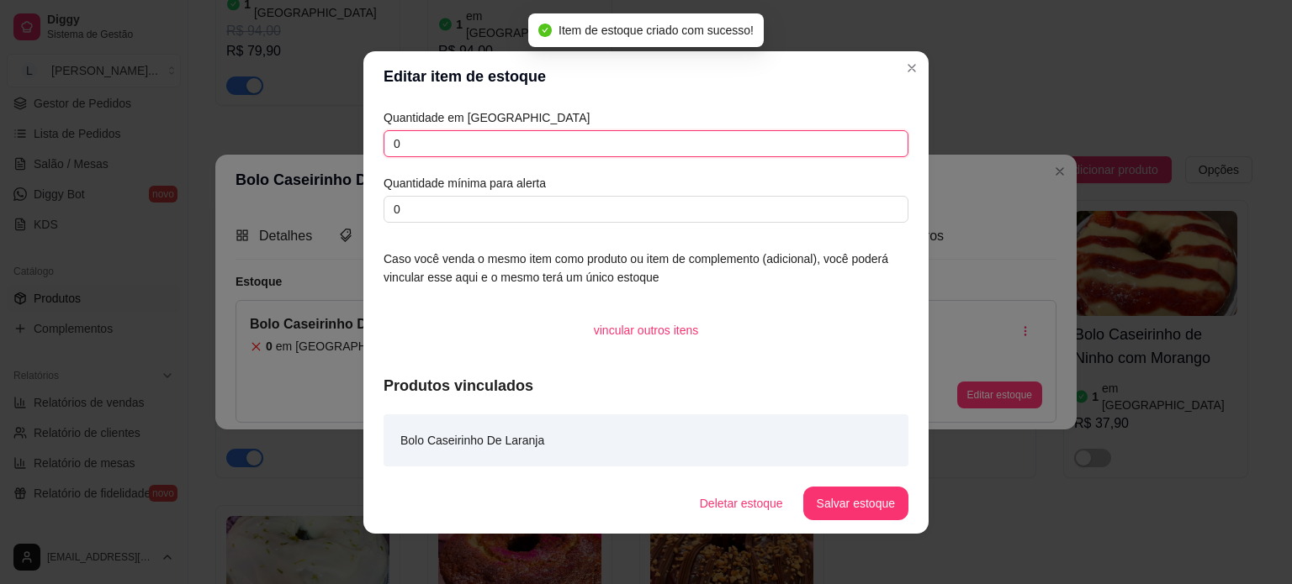
drag, startPoint x: 460, startPoint y: 149, endPoint x: 296, endPoint y: 144, distance: 164.0
click at [296, 144] on div "Editar item de estoque Quantidade em estoque 0 Quantidade mínima para alerta 0 …" at bounding box center [646, 292] width 1292 height 584
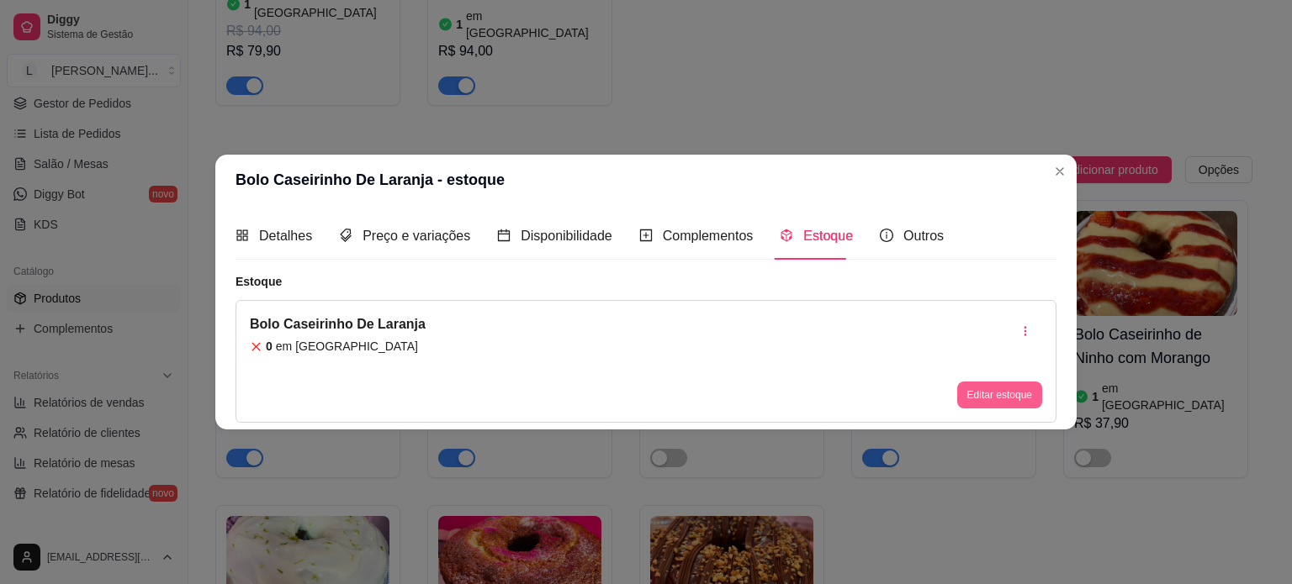
click at [984, 393] on button "Editar estoque" at bounding box center [999, 395] width 85 height 27
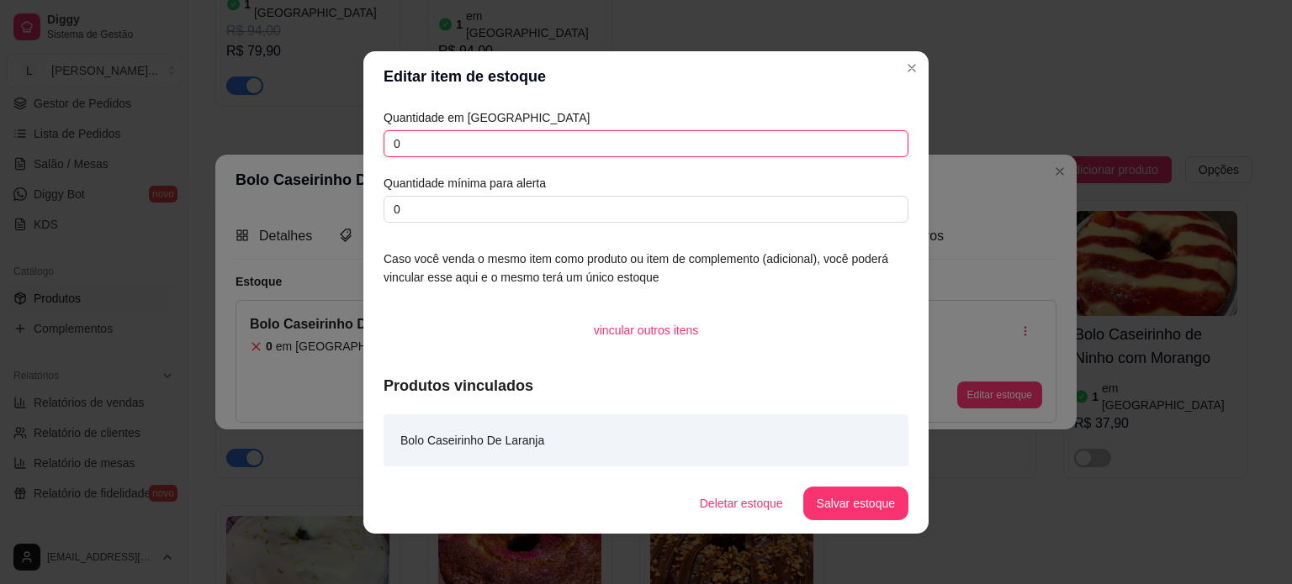
drag, startPoint x: 407, startPoint y: 154, endPoint x: 362, endPoint y: 140, distance: 47.6
click at [363, 140] on div "Quantidade em estoque 0 Quantidade mínima para alerta 0 Caso você venda o mesmo…" at bounding box center [645, 288] width 565 height 372
type input "1"
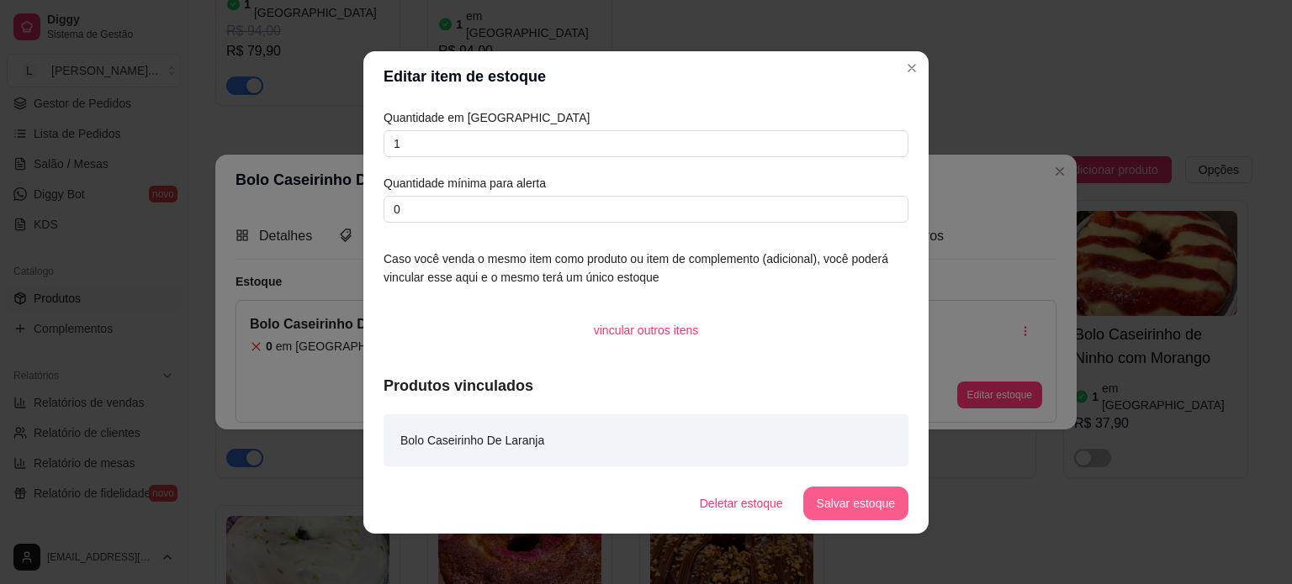
click at [851, 498] on button "Salvar estoque" at bounding box center [855, 504] width 105 height 34
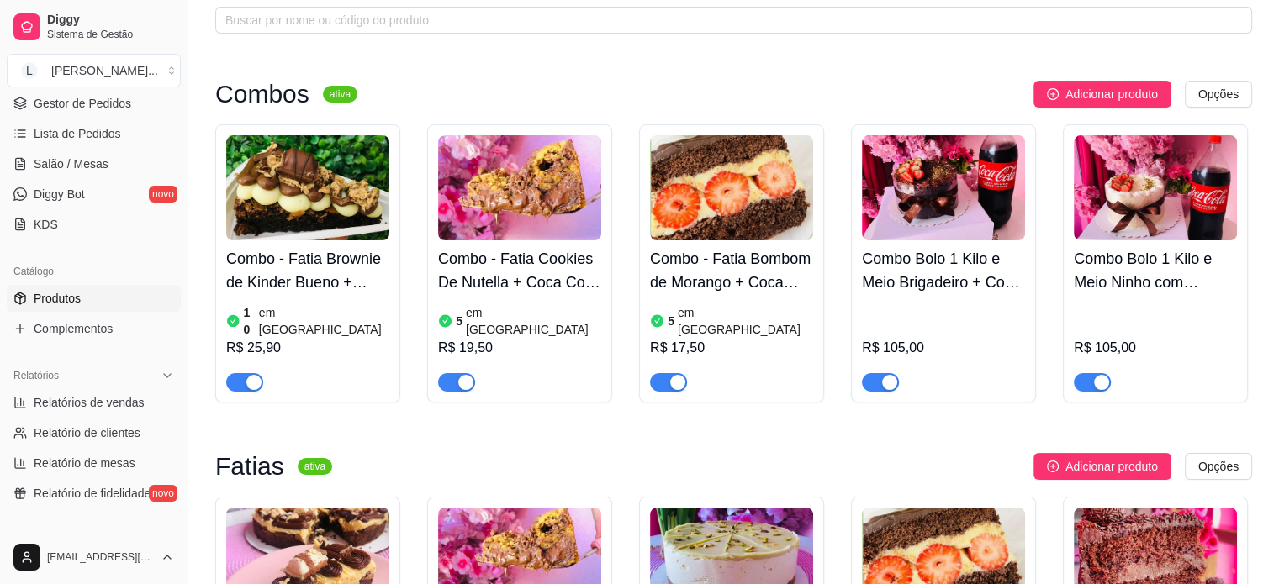
scroll to position [0, 0]
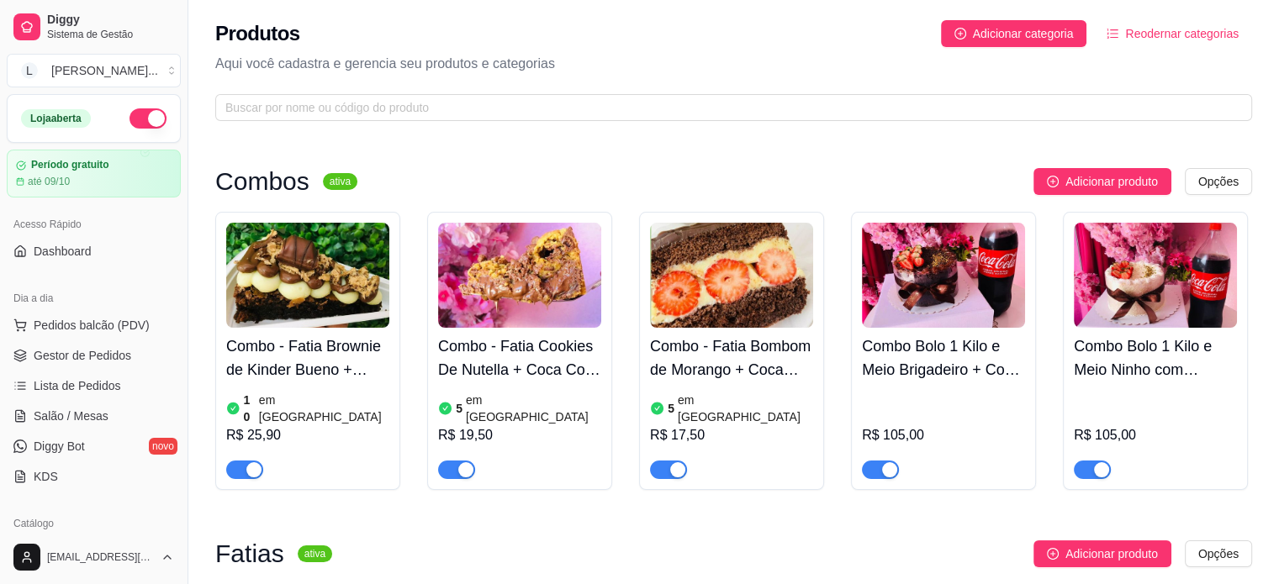
click at [673, 462] on div "button" at bounding box center [677, 469] width 15 height 15
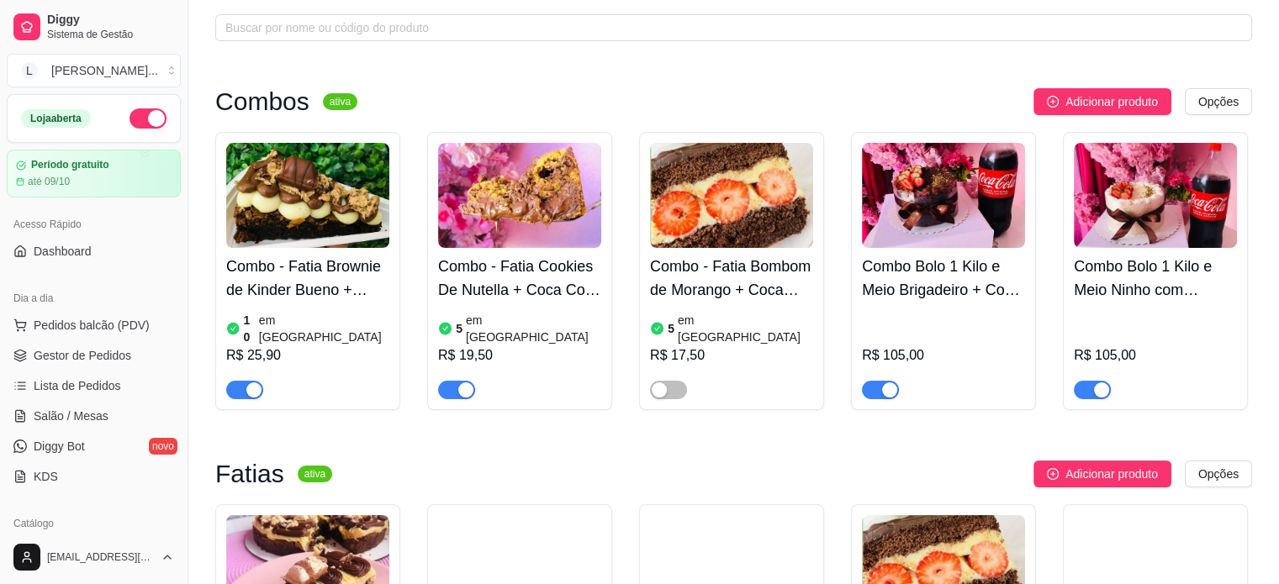
scroll to position [252, 0]
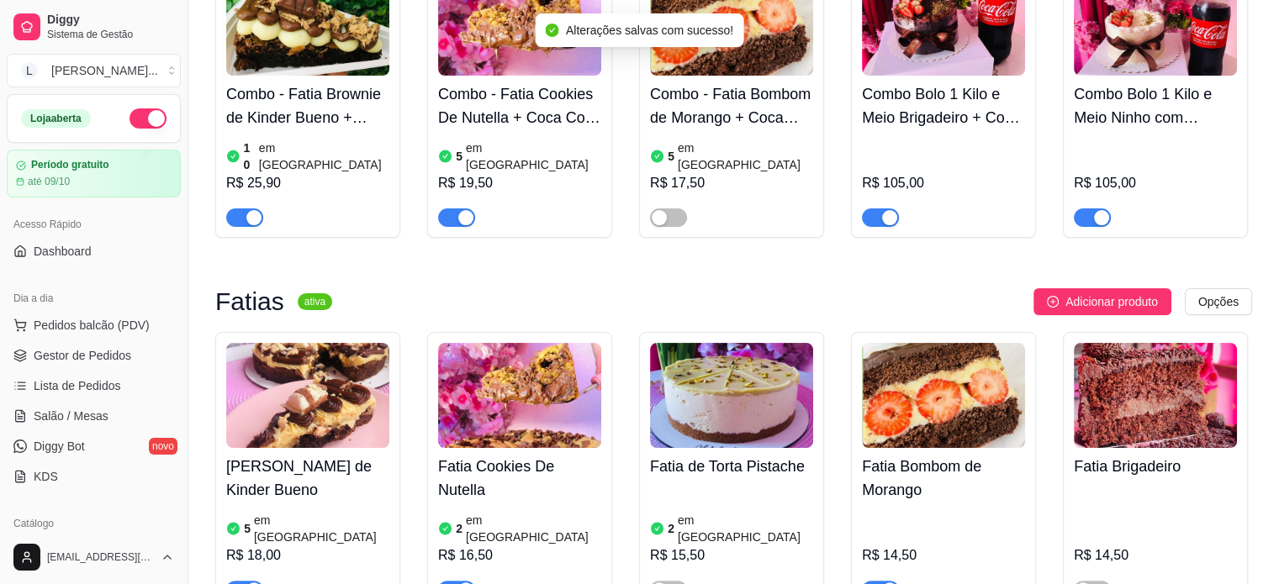
click at [870, 581] on span "button" at bounding box center [880, 590] width 37 height 18
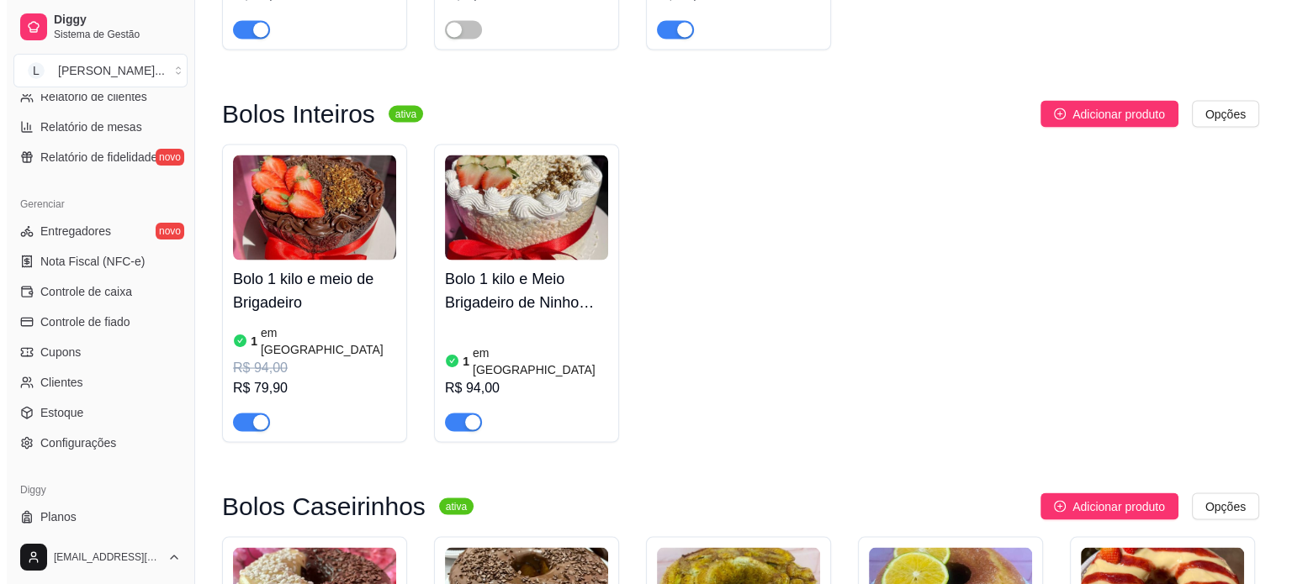
scroll to position [3279, 0]
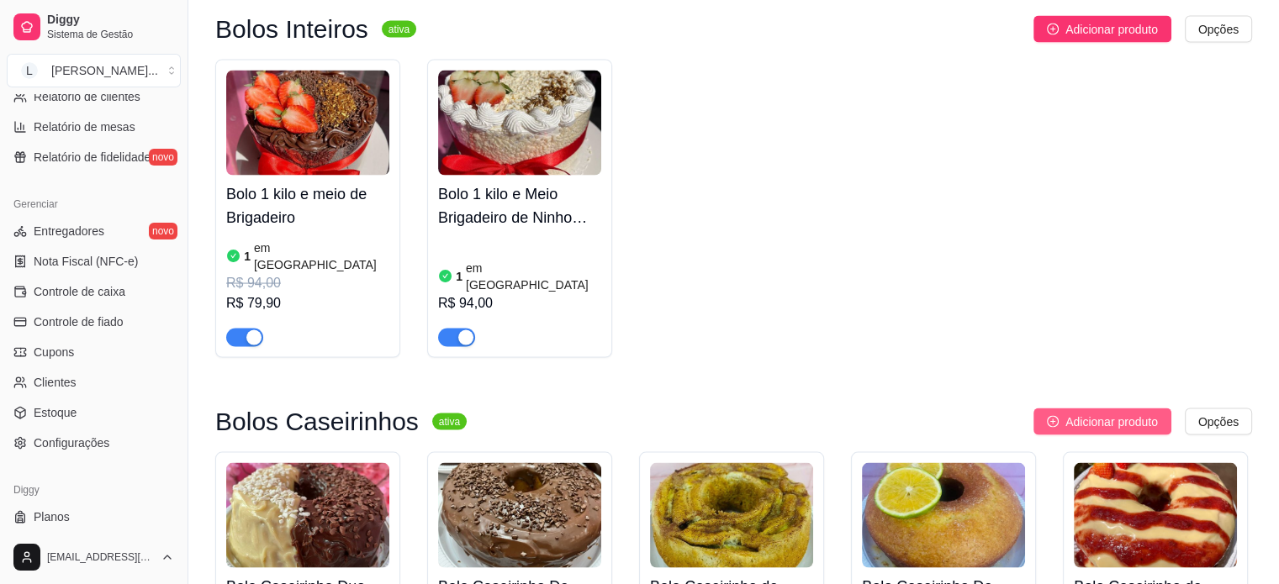
click at [1060, 409] on button "Adicionar produto" at bounding box center [1102, 422] width 138 height 27
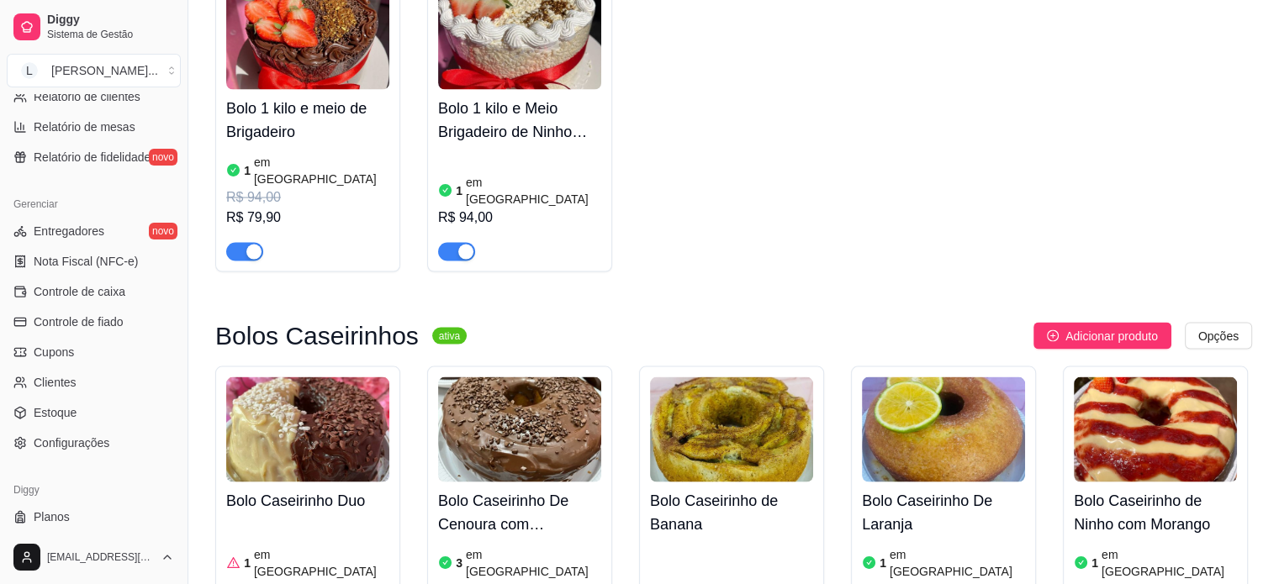
scroll to position [3532, 0]
